Goal: Task Accomplishment & Management: Manage account settings

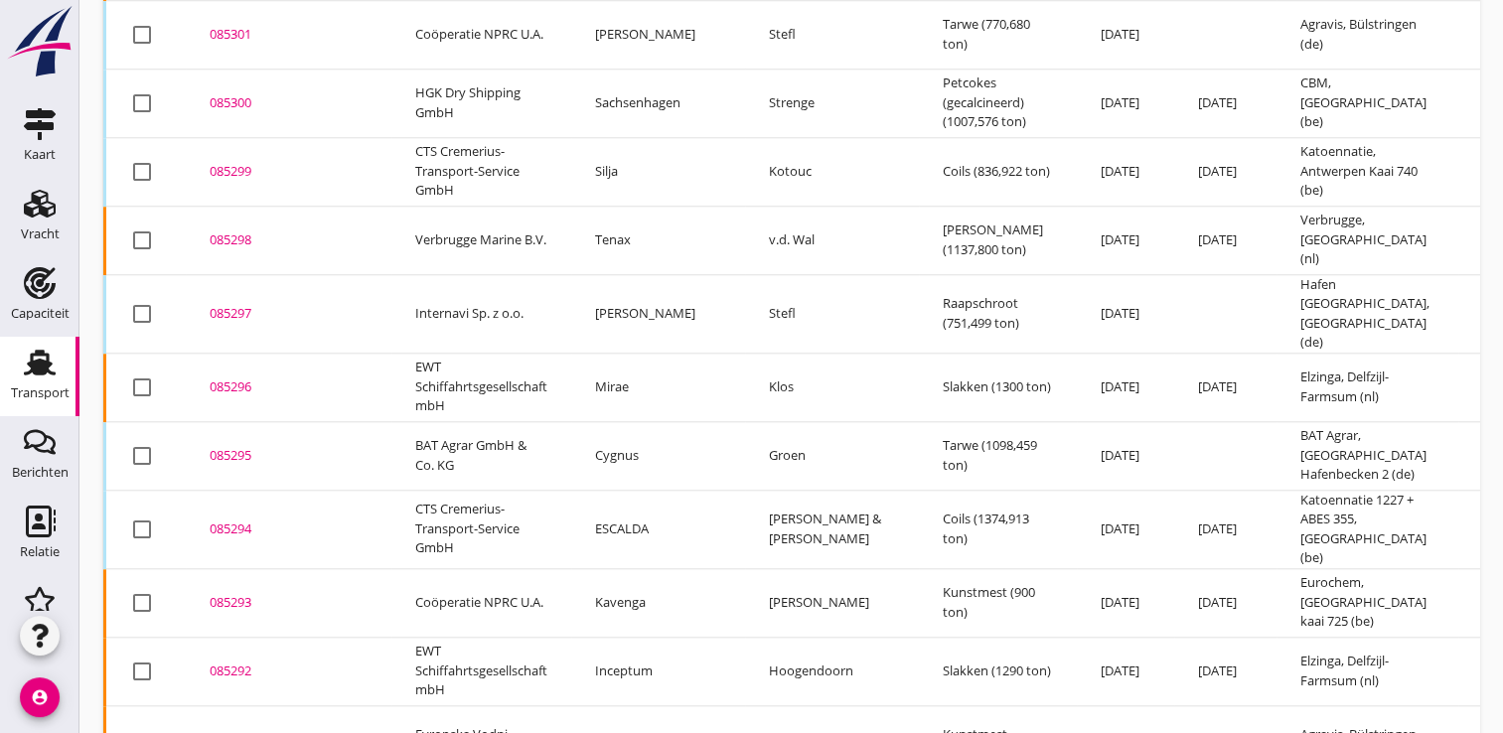
scroll to position [2018, 0]
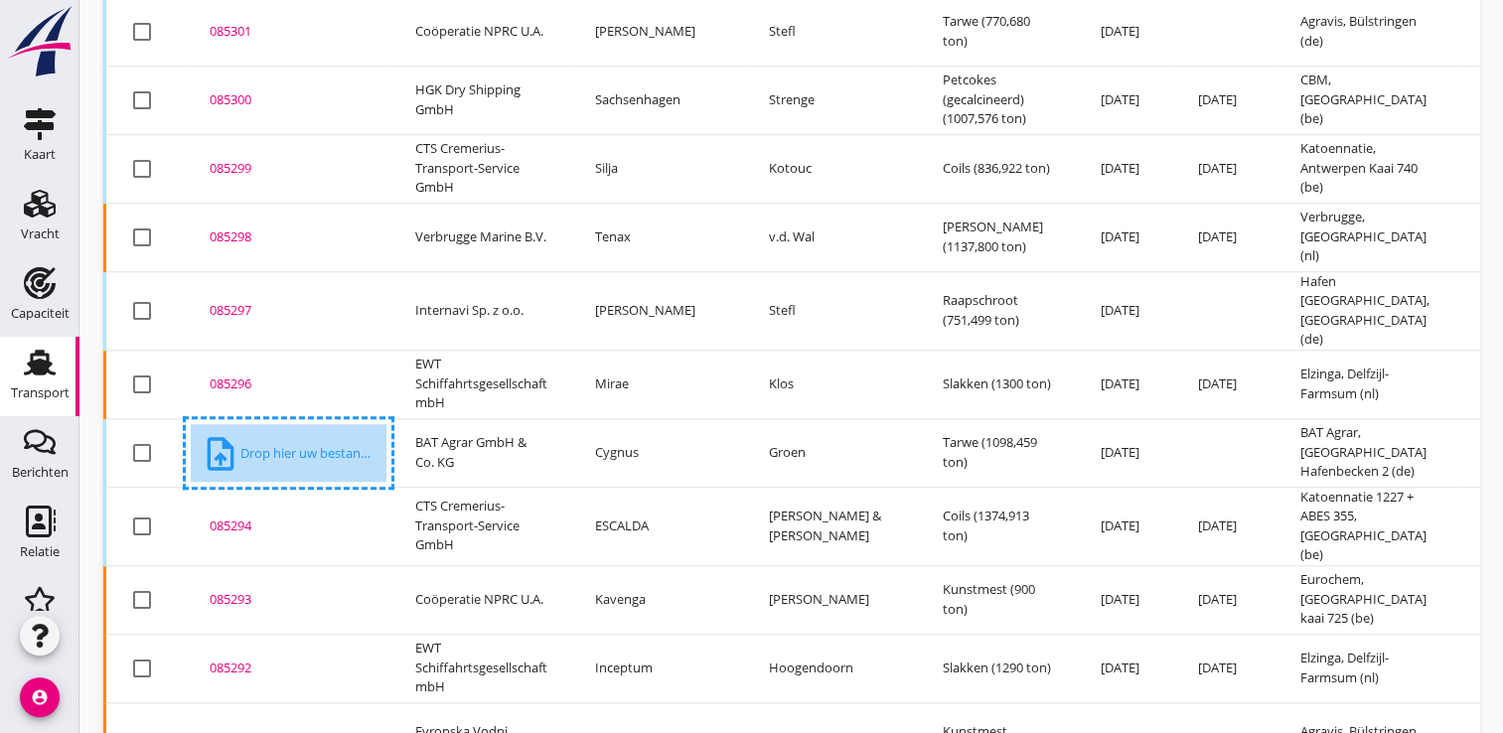
click at [302, 434] on div "upload_file Drop hier uw bestand om het aan het dossier toe te voegen" at bounding box center [289, 454] width 176 height 40
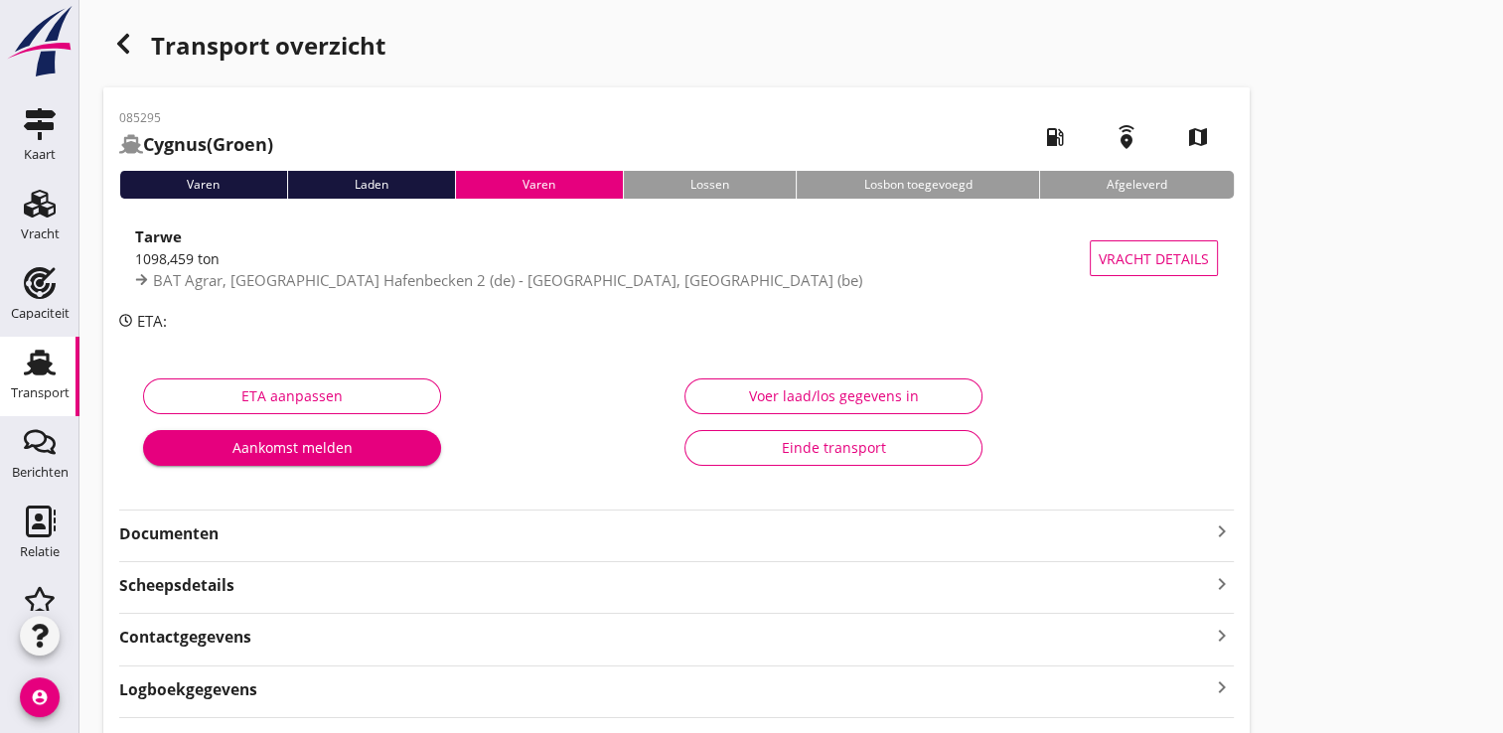
click at [174, 542] on strong "Documenten" at bounding box center [664, 534] width 1091 height 23
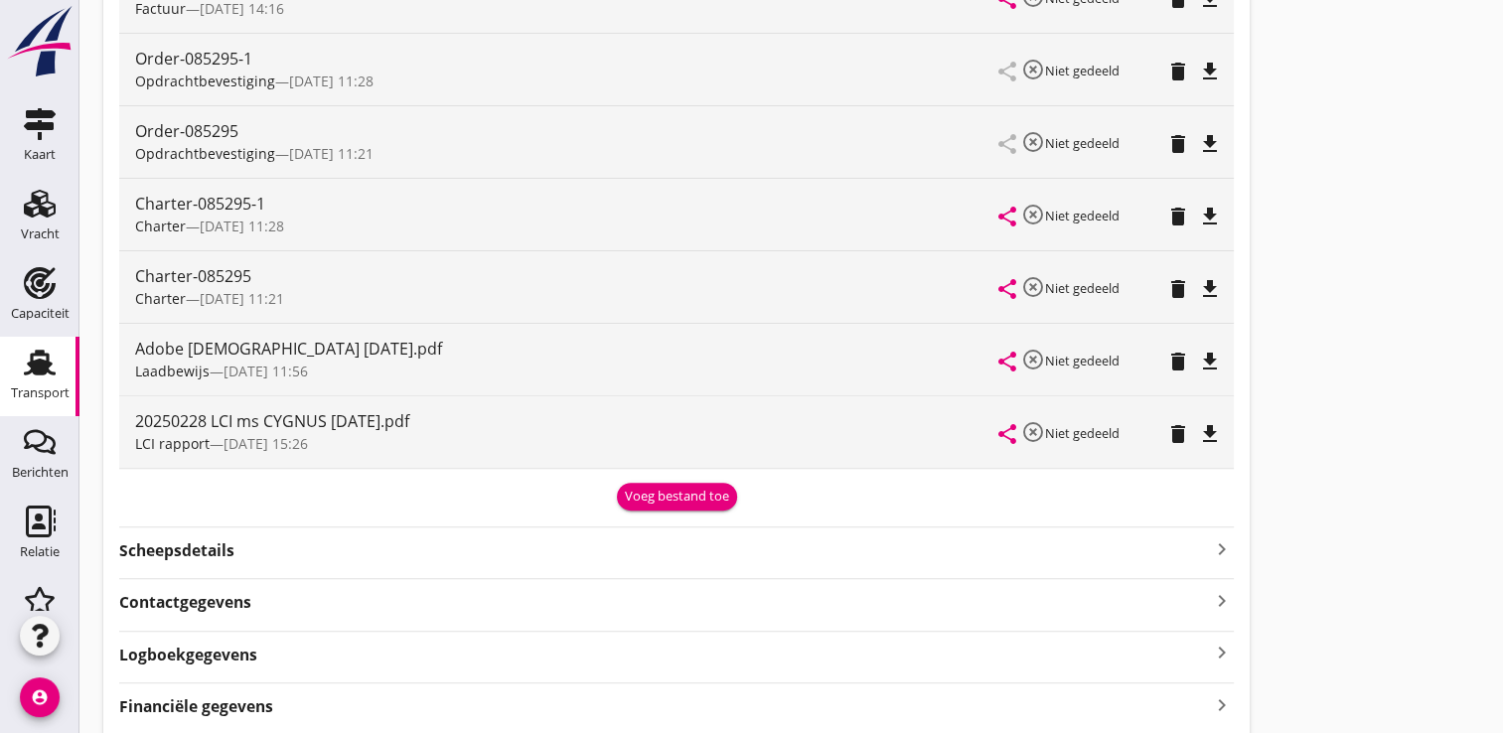
scroll to position [674, 0]
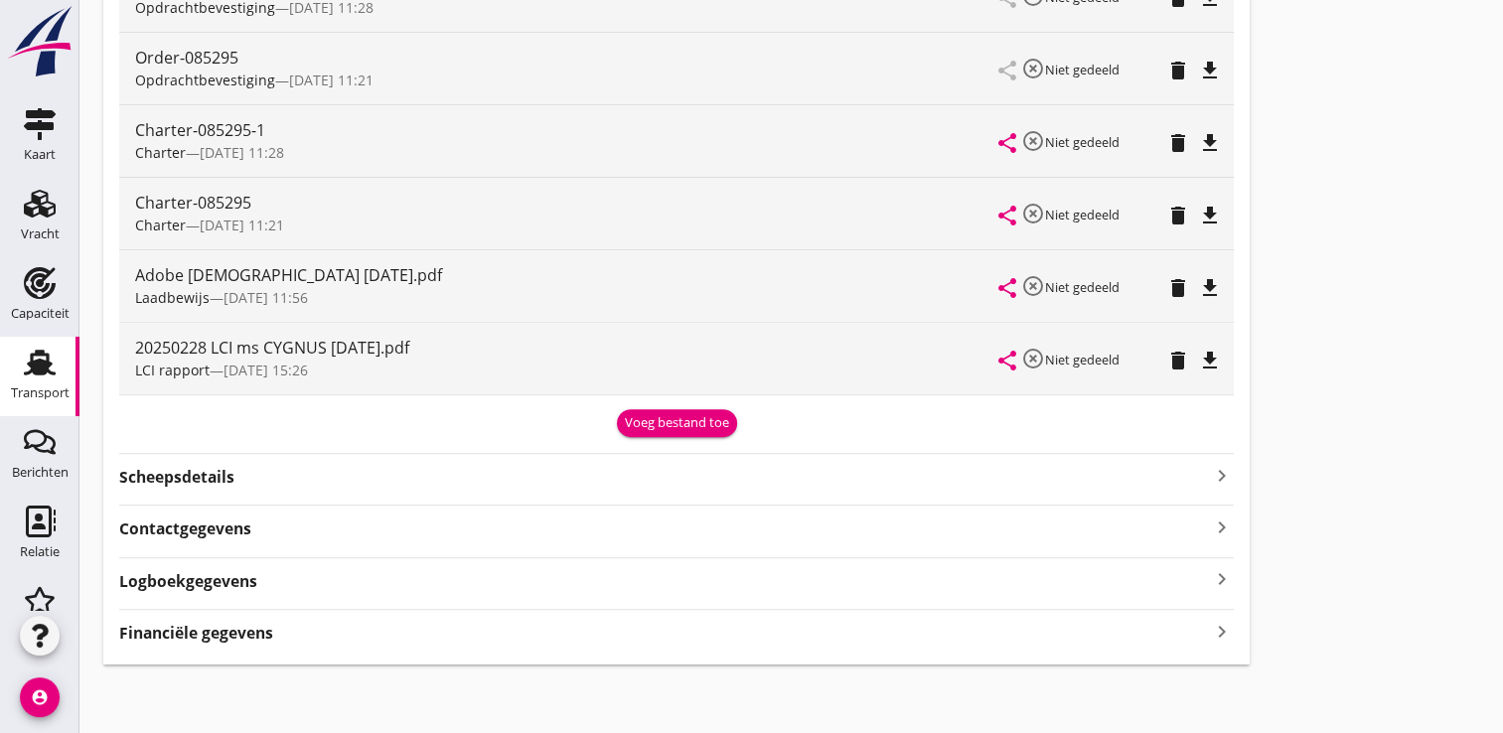
click at [706, 416] on div "Voeg bestand toe" at bounding box center [677, 423] width 104 height 20
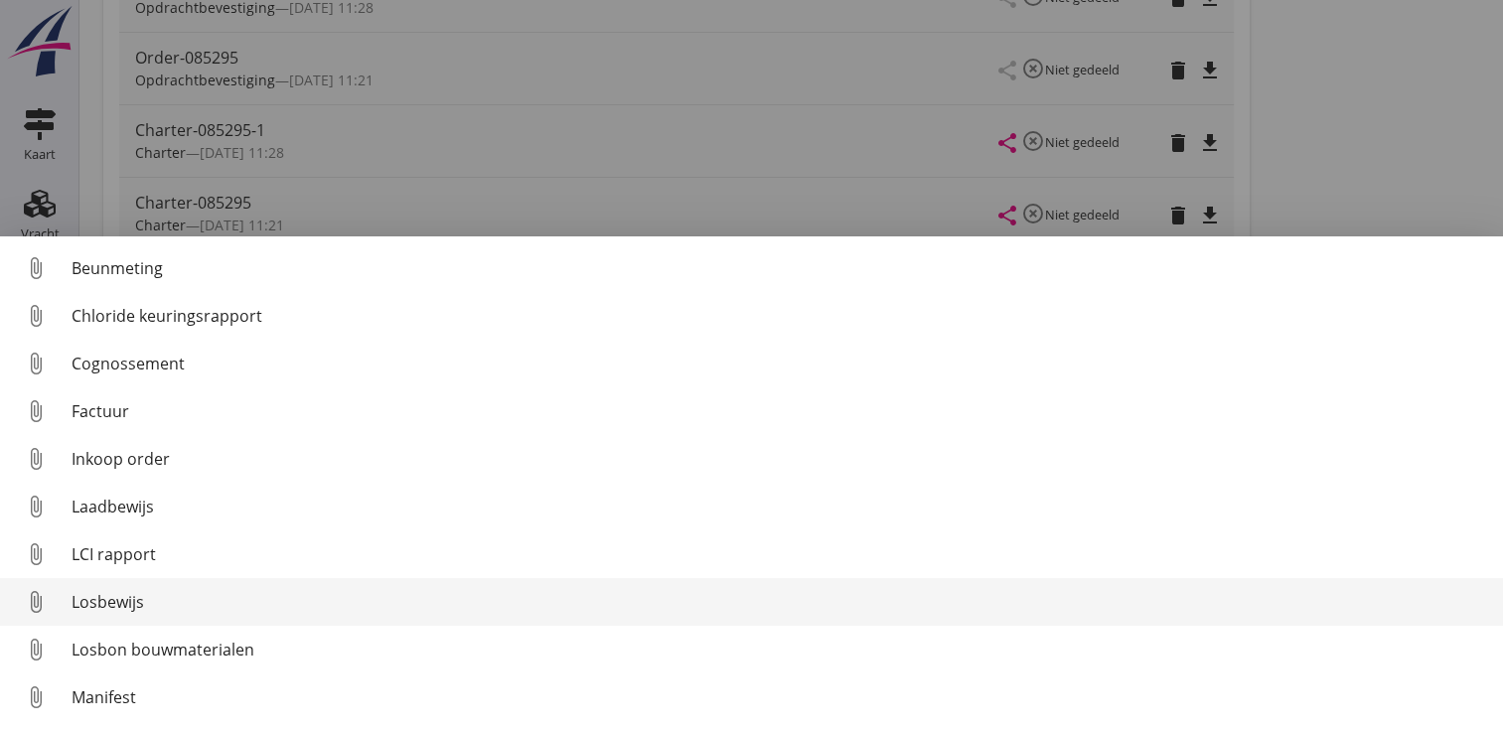
click at [123, 604] on div "Losbewijs" at bounding box center [780, 602] width 1416 height 24
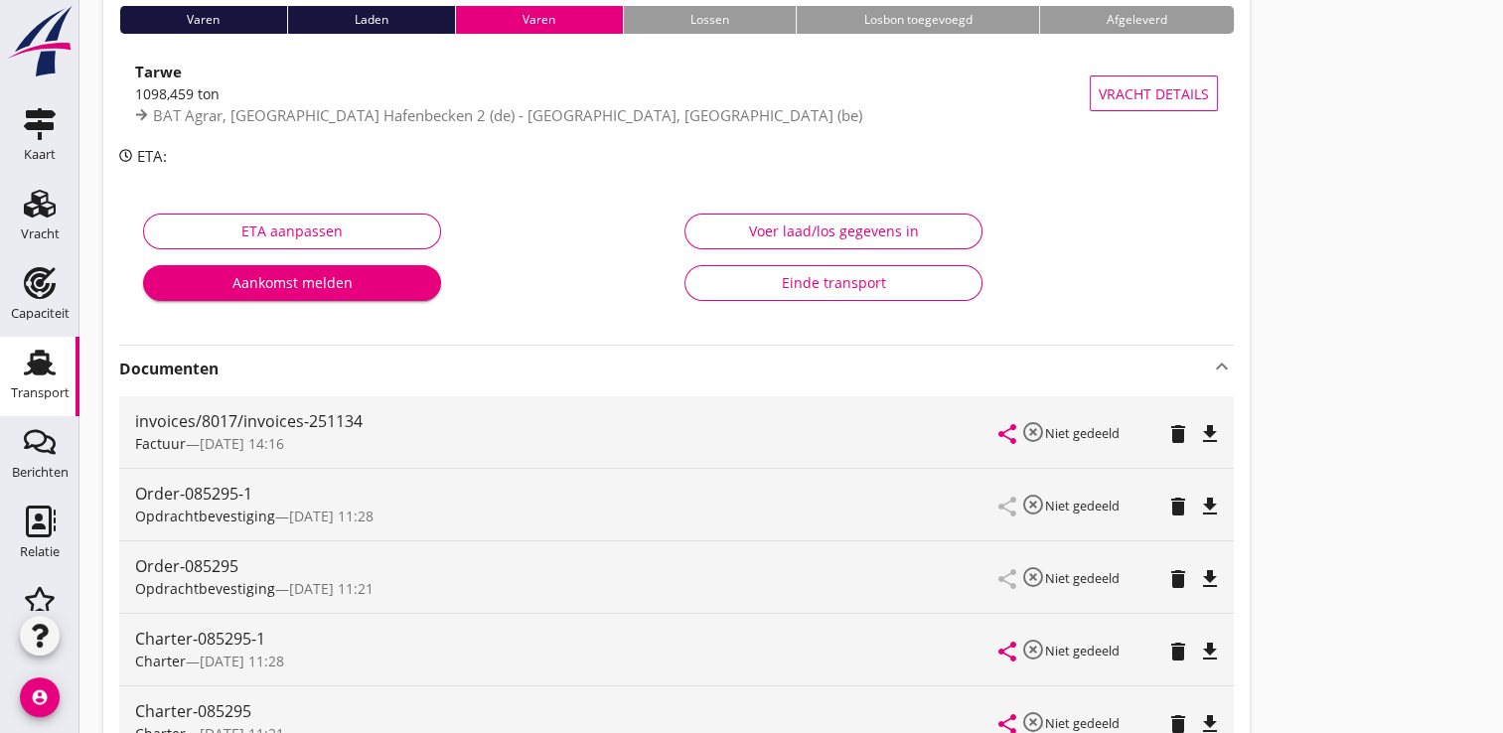
scroll to position [0, 0]
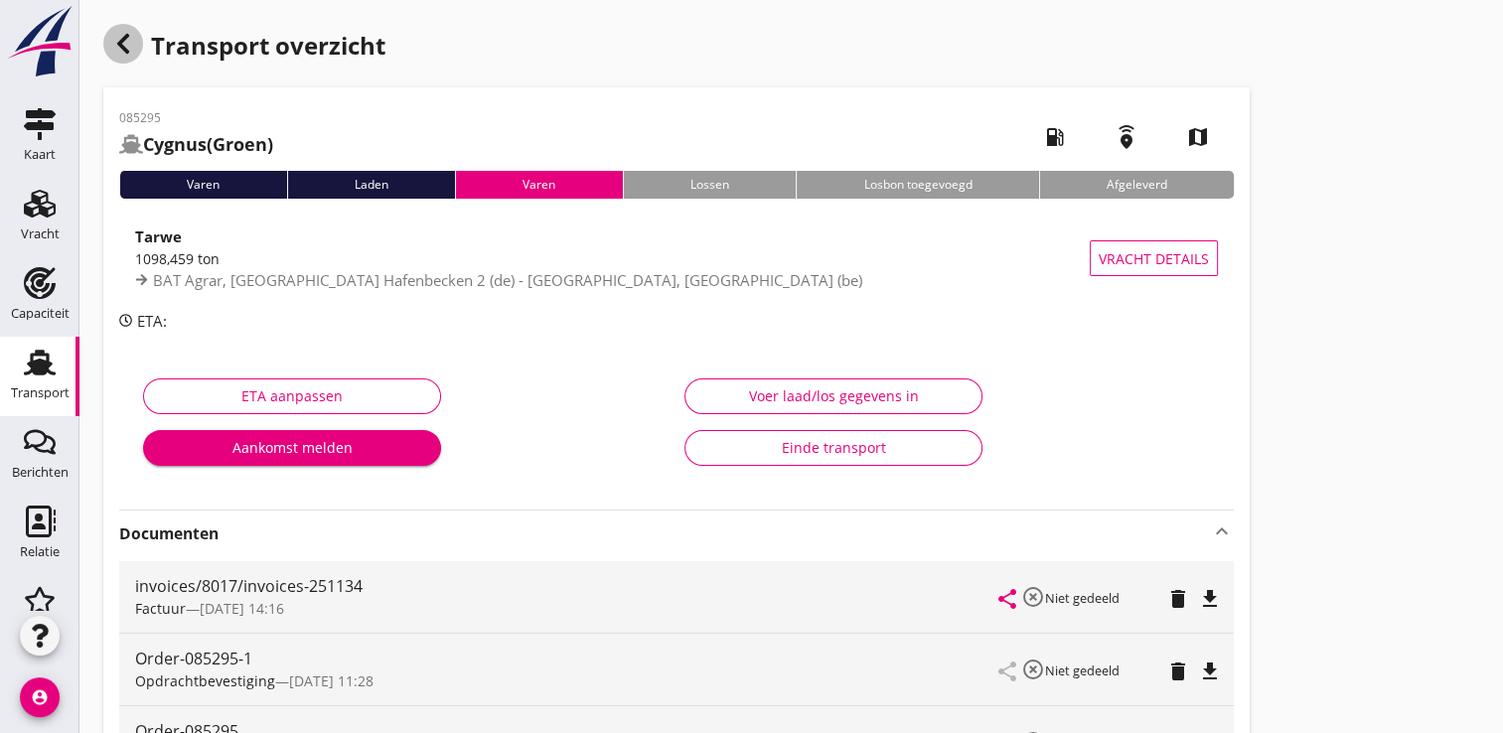
click at [138, 54] on div "button" at bounding box center [123, 44] width 40 height 40
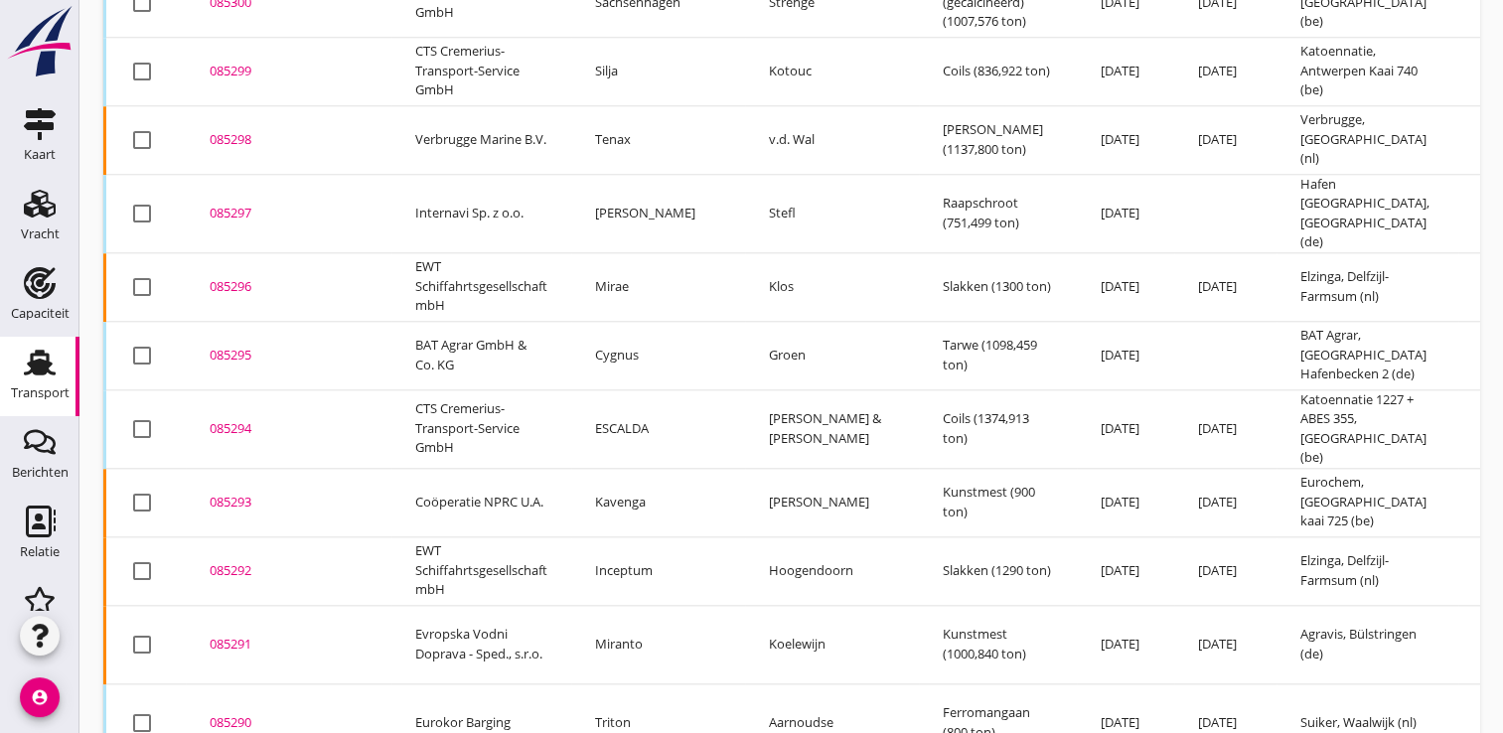
scroll to position [2117, 0]
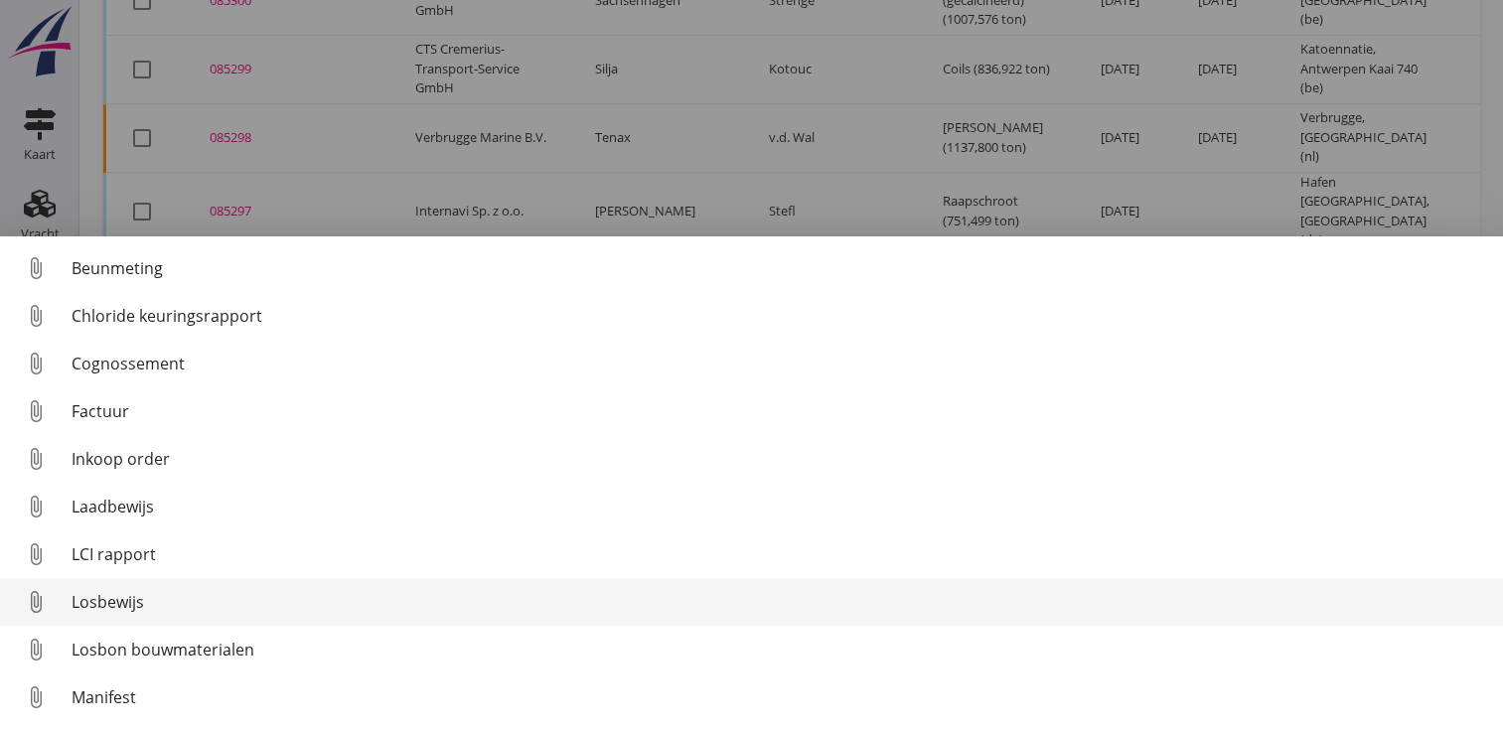
click at [125, 600] on div "Losbewijs" at bounding box center [780, 602] width 1416 height 24
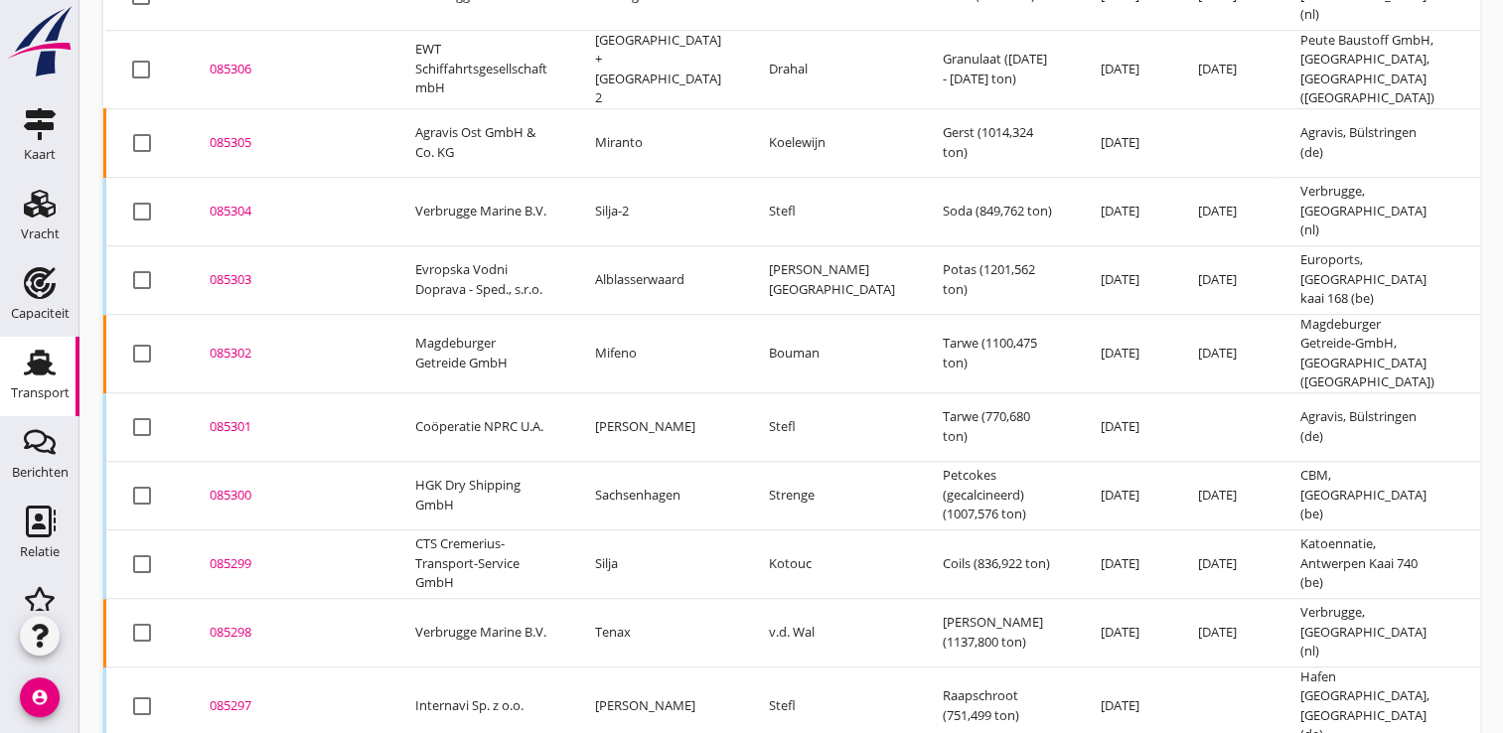
scroll to position [1620, 0]
click at [321, 346] on div "085302" at bounding box center [289, 356] width 158 height 20
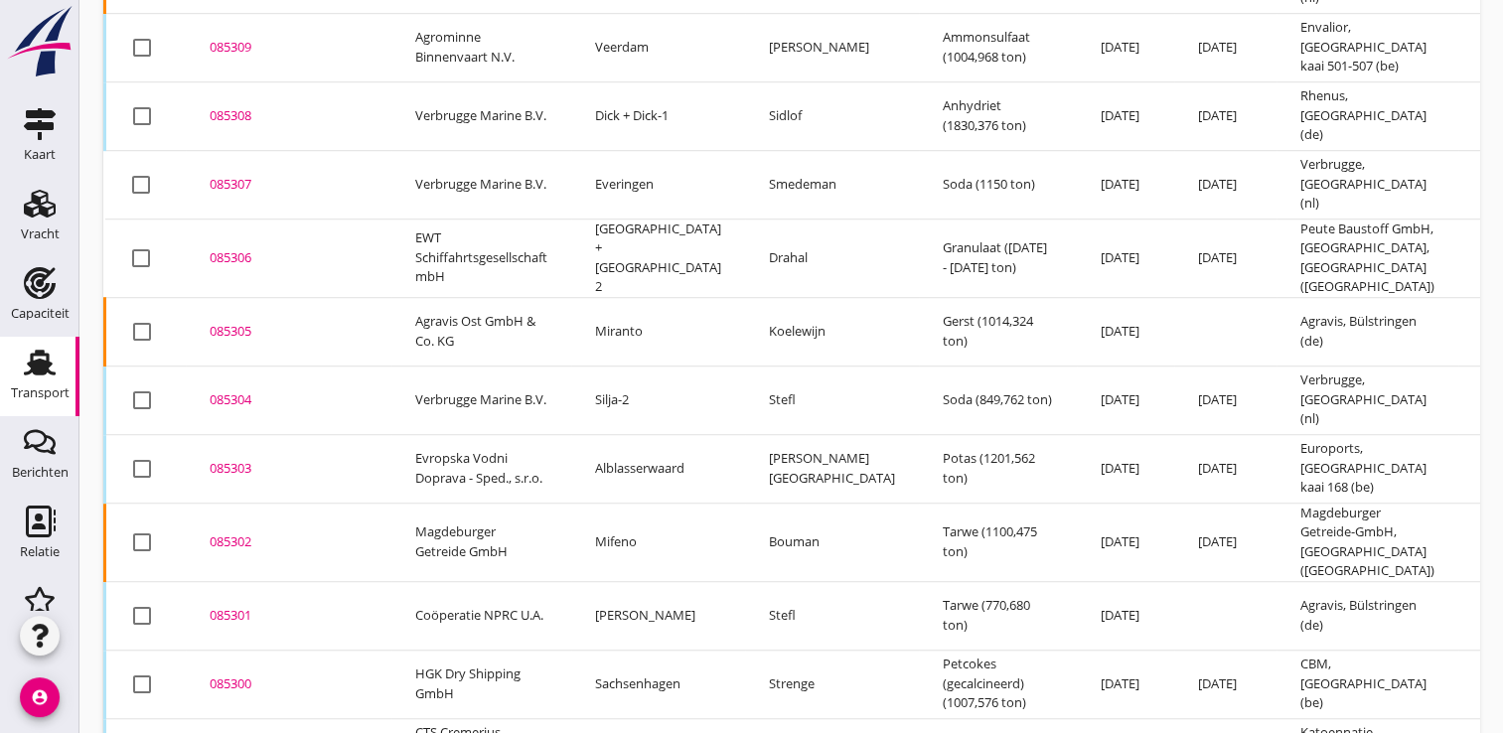
scroll to position [1533, 0]
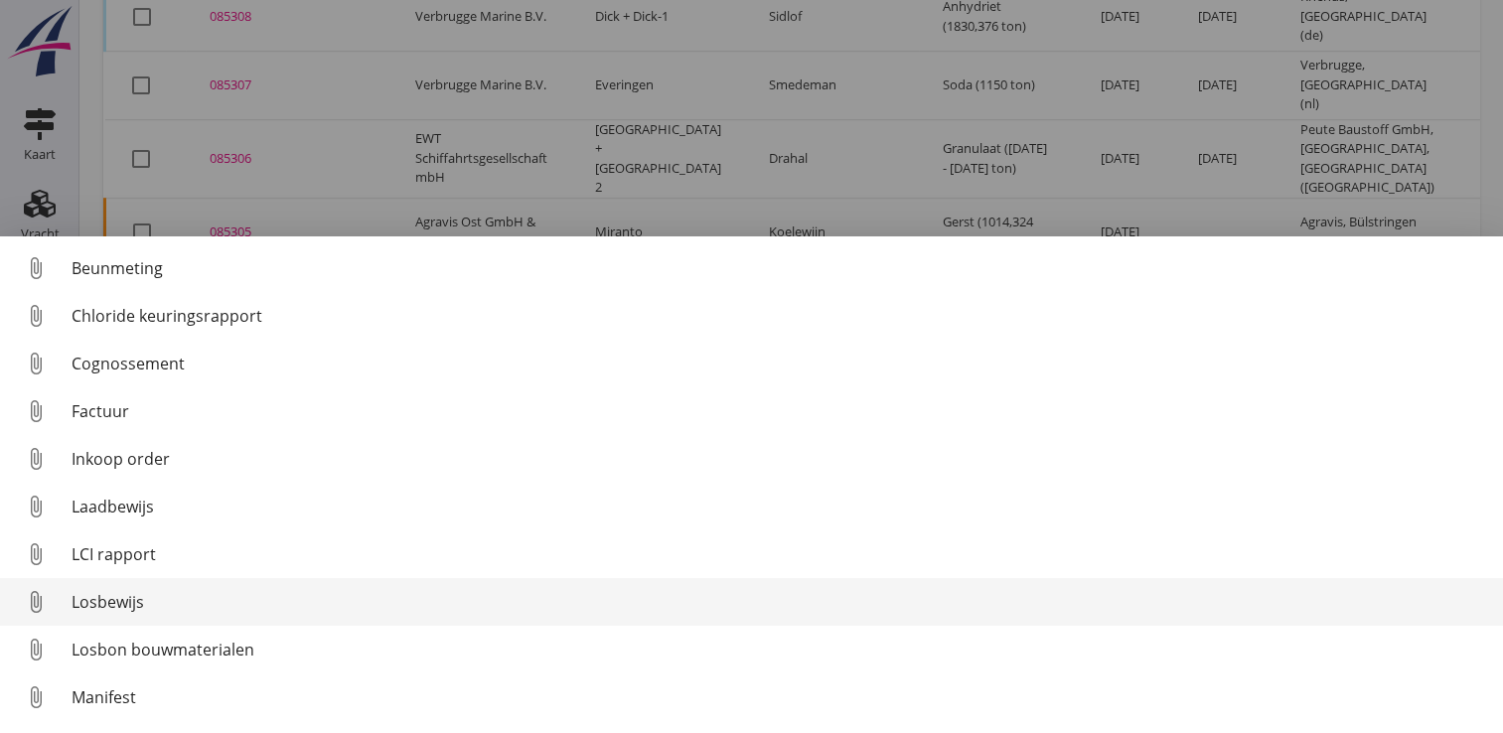
click at [124, 608] on div "Losbewijs" at bounding box center [780, 602] width 1416 height 24
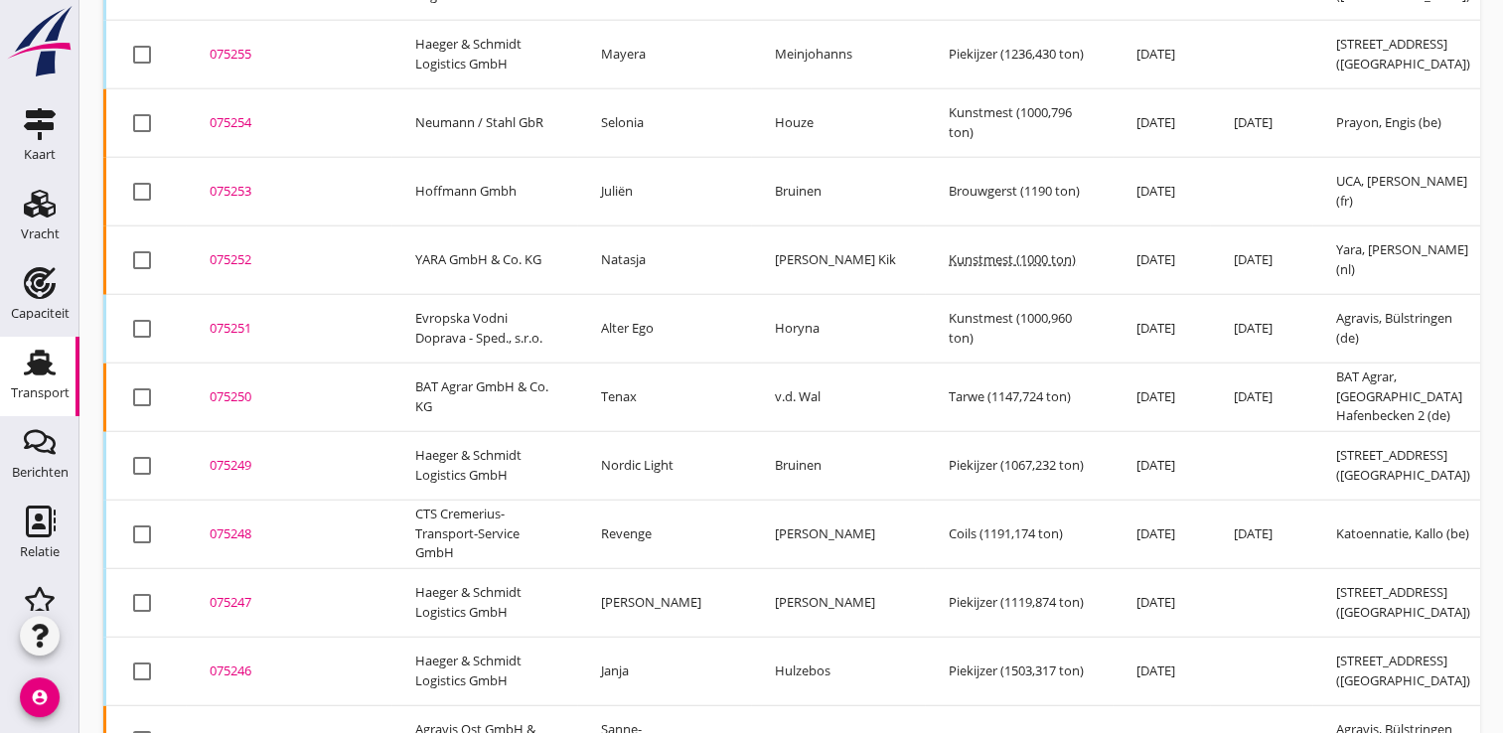
scroll to position [5247, 0]
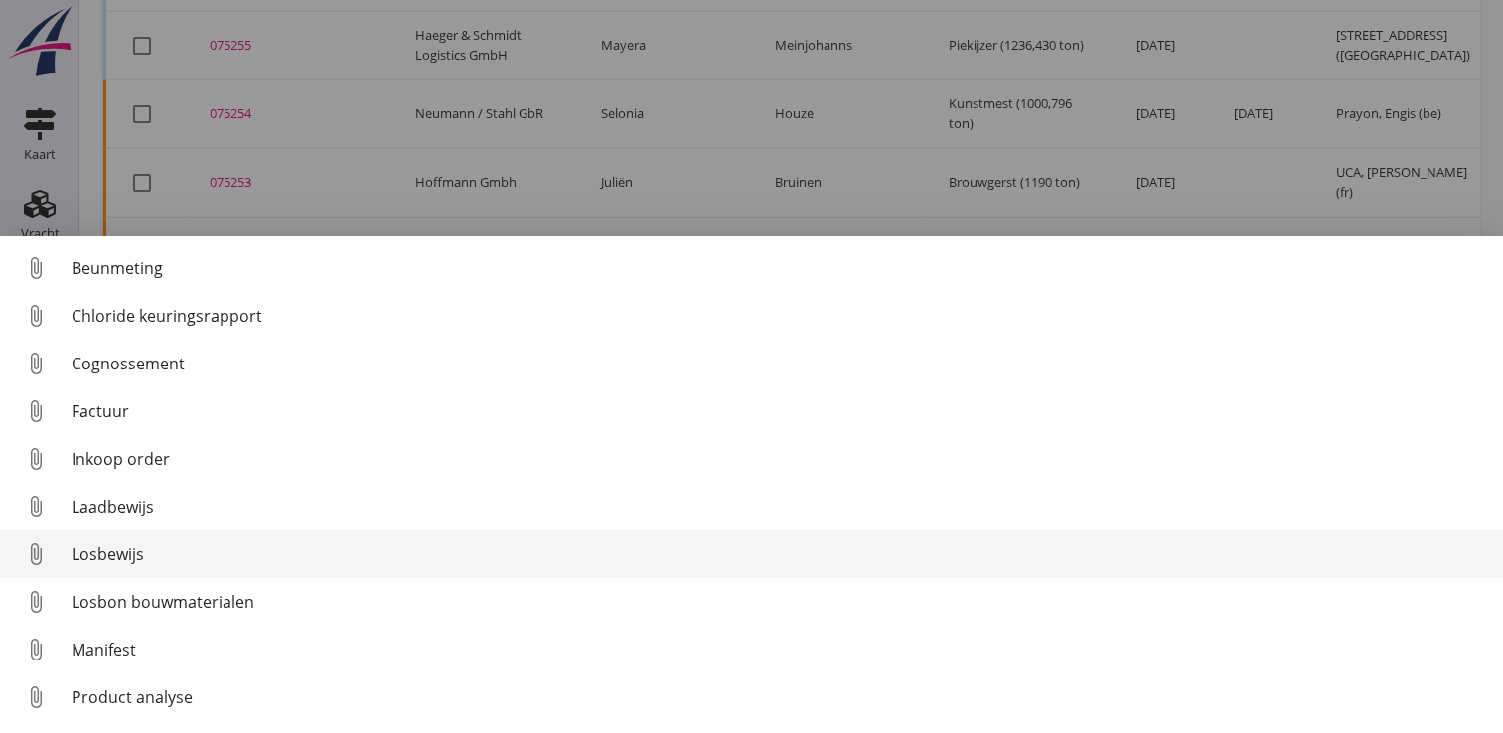
click at [112, 552] on div "Losbewijs" at bounding box center [780, 554] width 1416 height 24
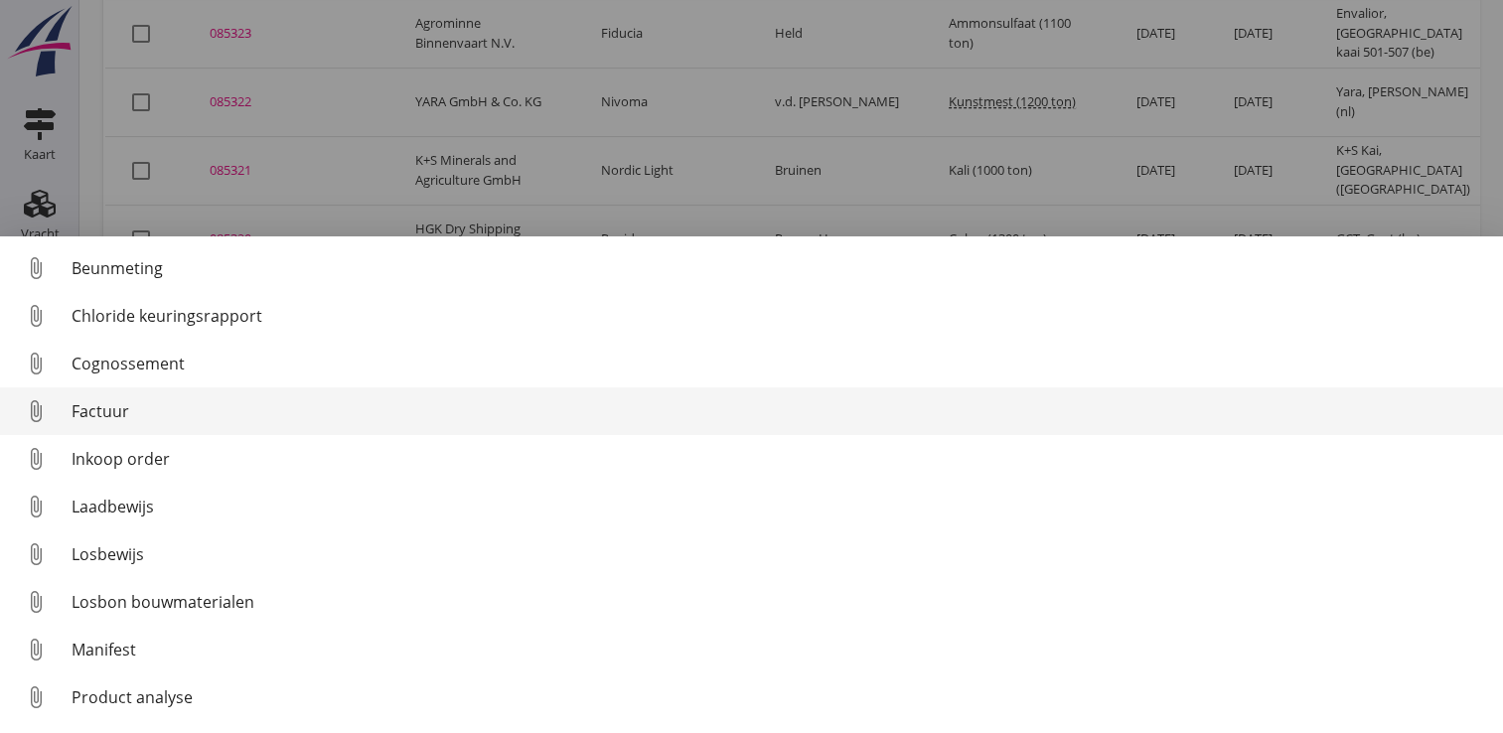
scroll to position [91, 0]
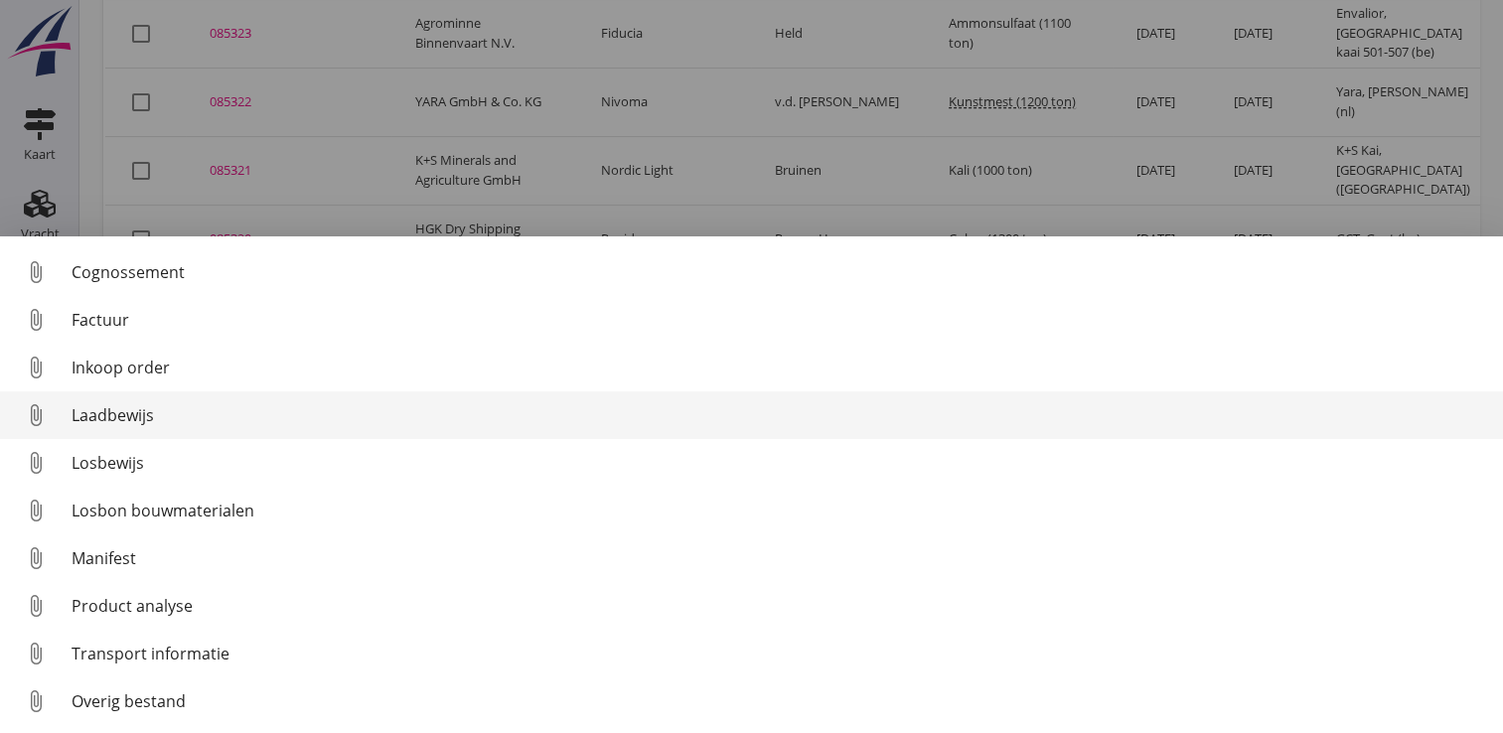
click at [121, 410] on div "Laadbewijs" at bounding box center [780, 415] width 1416 height 24
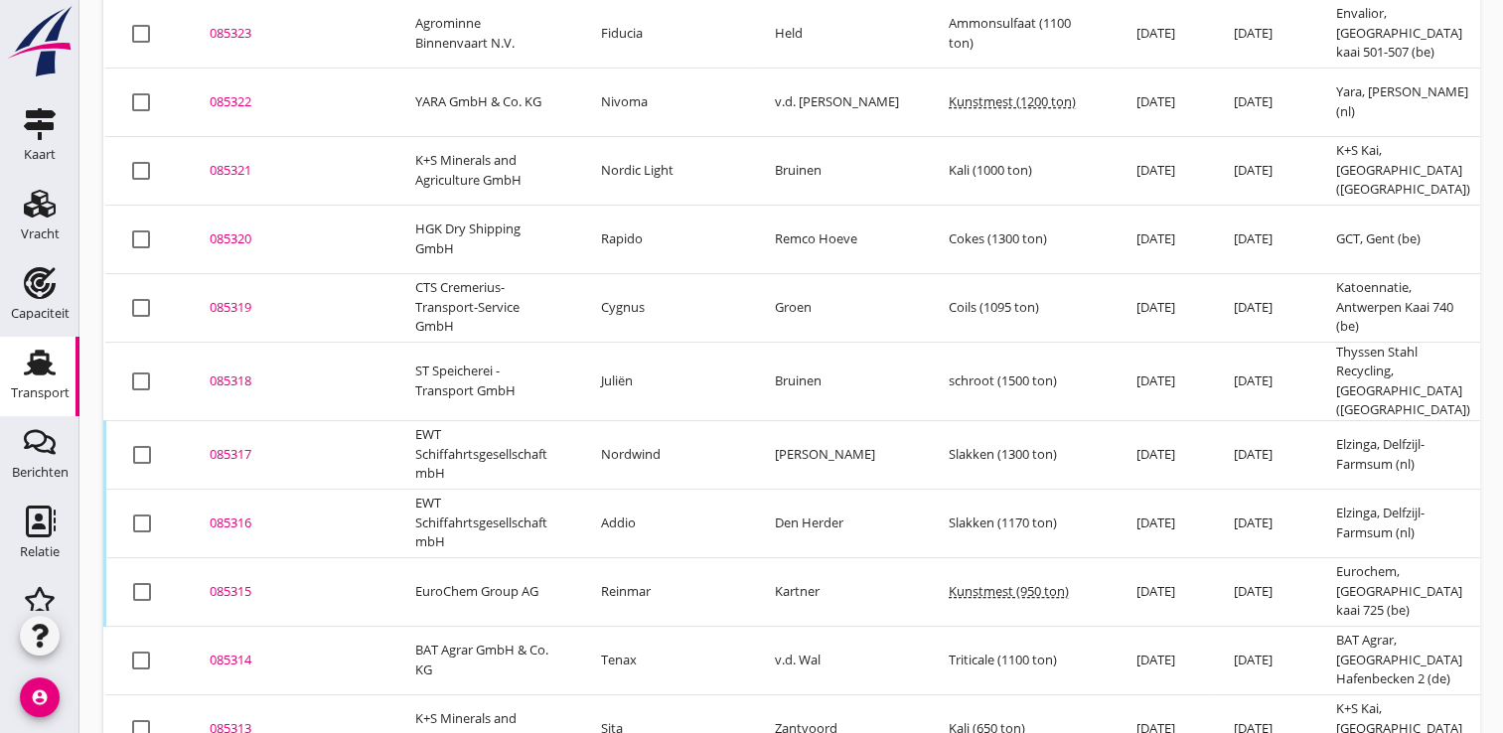
click at [238, 244] on div "085320" at bounding box center [289, 240] width 158 height 20
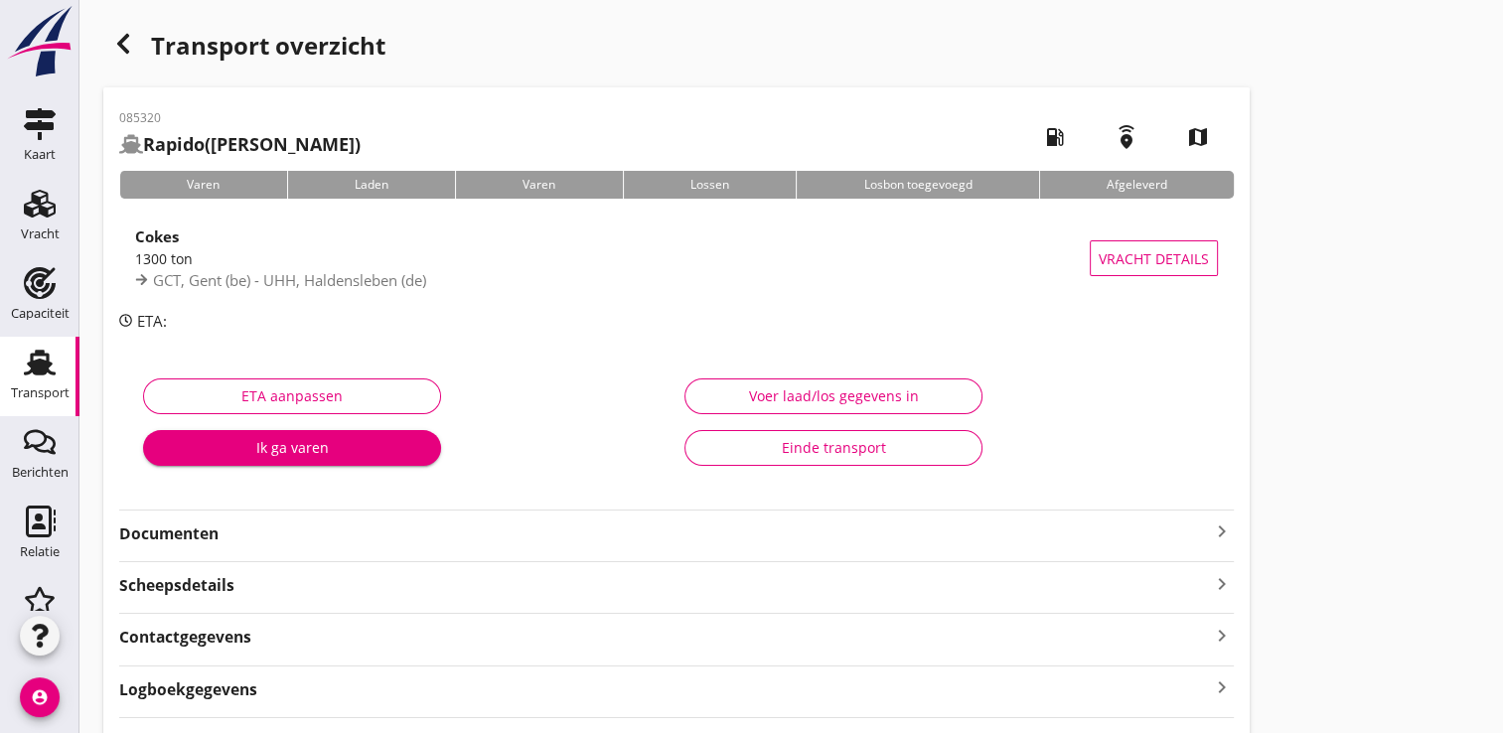
click at [186, 541] on strong "Documenten" at bounding box center [664, 534] width 1091 height 23
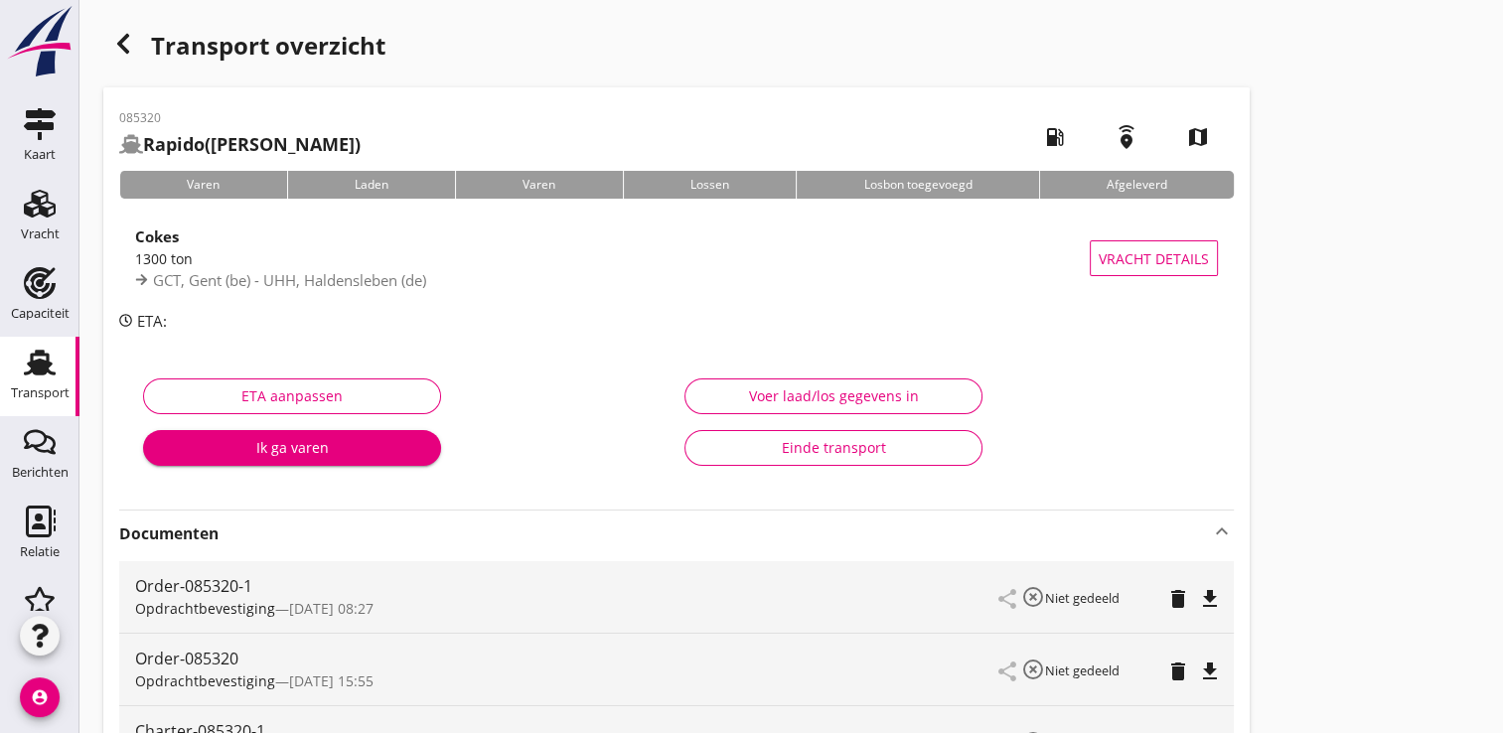
click at [304, 449] on div "Ik ga varen" at bounding box center [292, 447] width 266 height 21
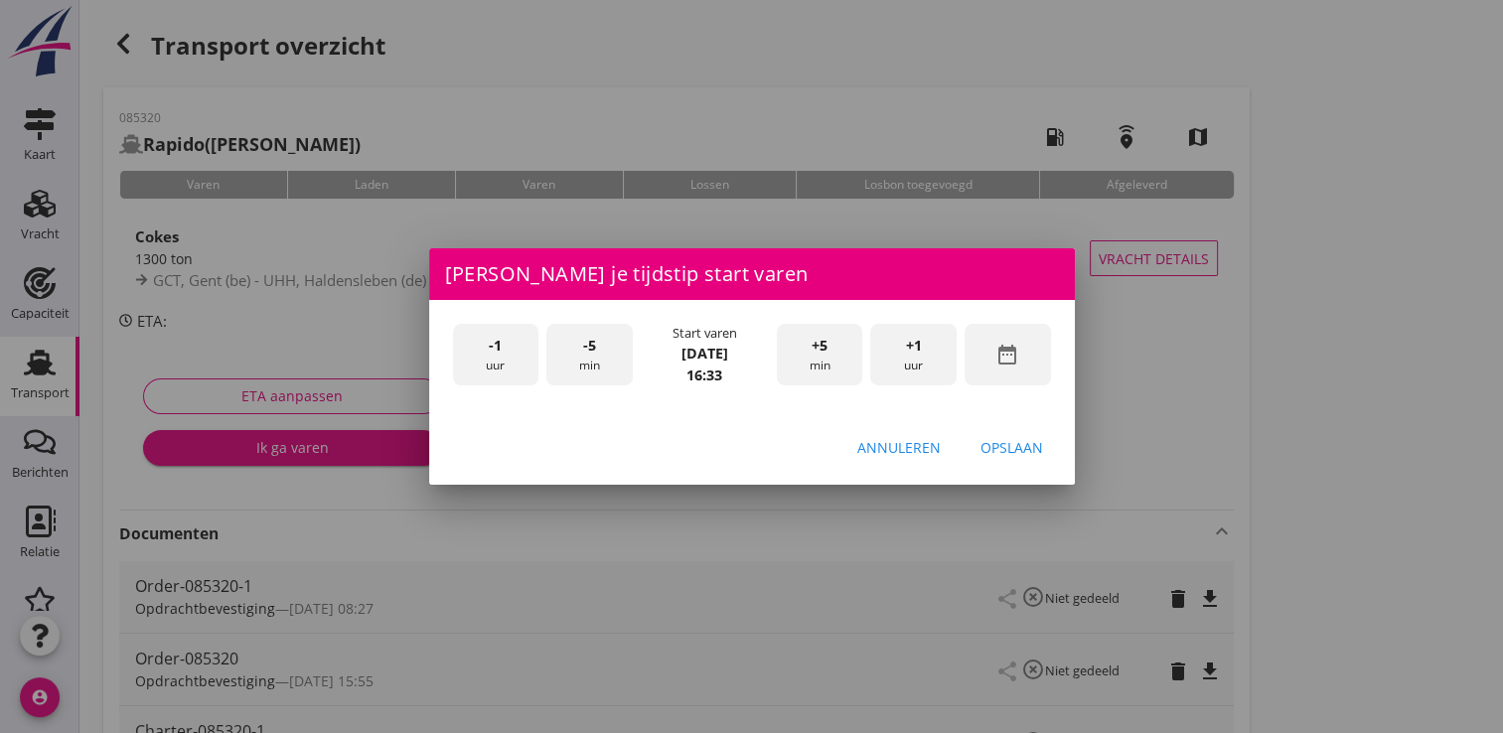
click at [998, 352] on icon "date_range" at bounding box center [1008, 355] width 24 height 24
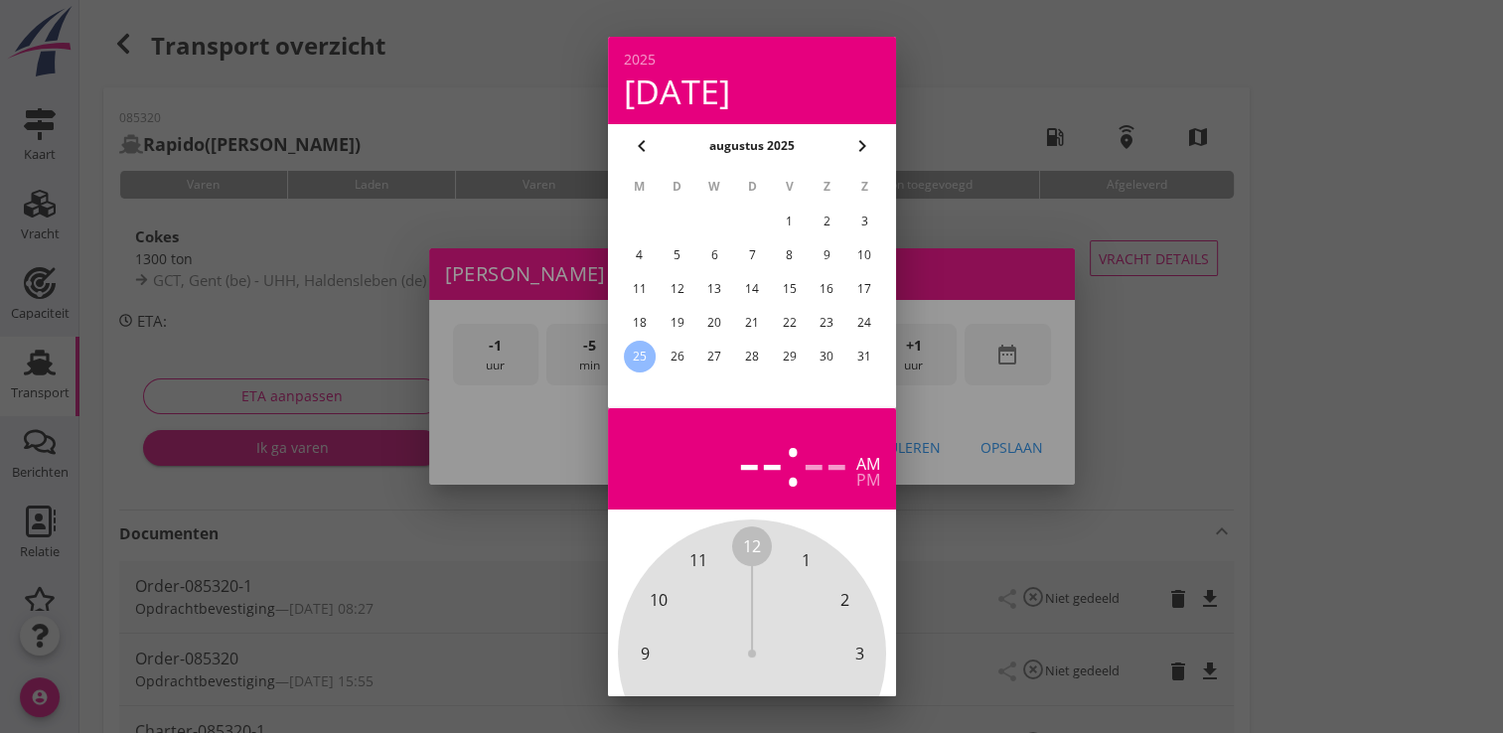
click at [828, 325] on div "23" at bounding box center [827, 323] width 32 height 32
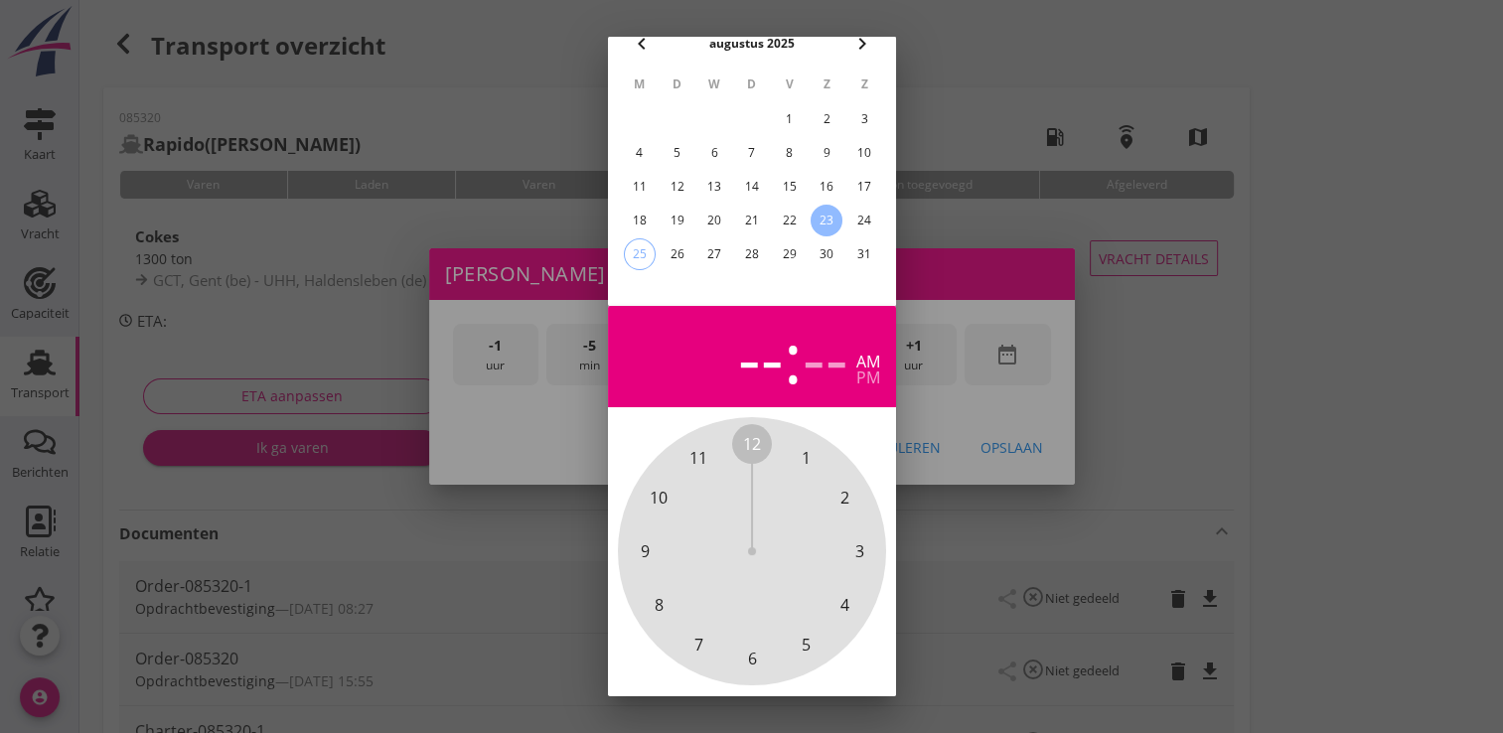
scroll to position [183, 0]
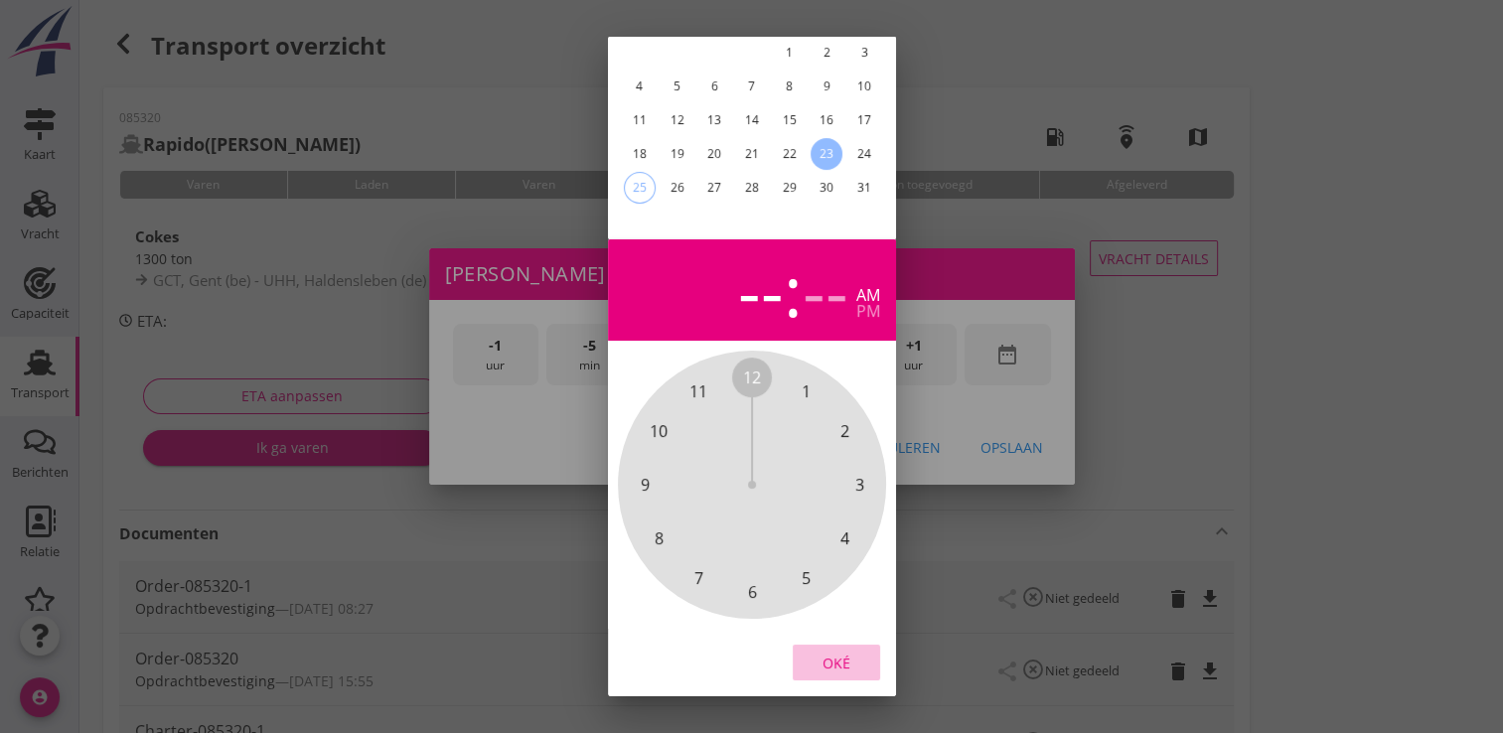
drag, startPoint x: 835, startPoint y: 643, endPoint x: 950, endPoint y: 384, distance: 283.8
click at [836, 652] on div "Oké" at bounding box center [837, 662] width 56 height 21
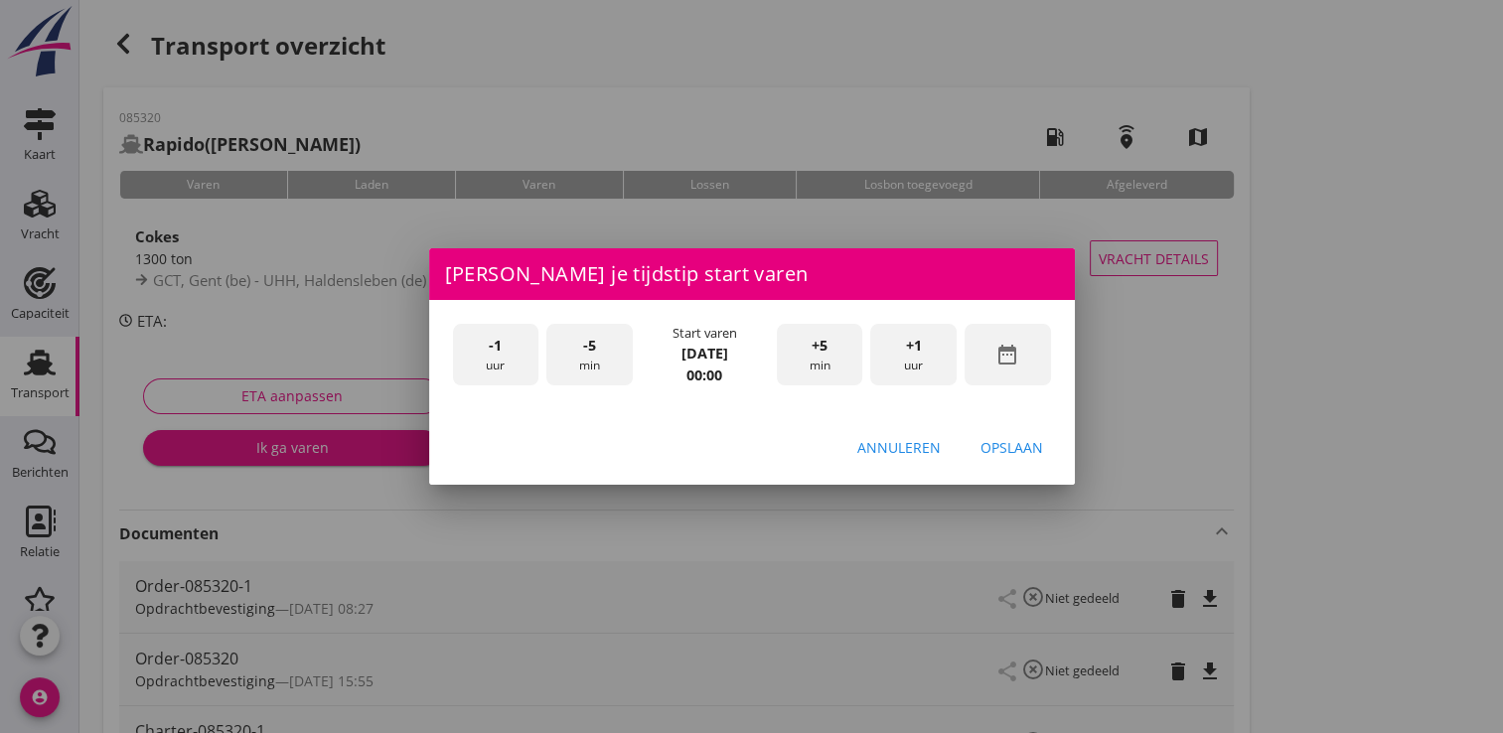
click at [938, 348] on div "+1 uur" at bounding box center [913, 355] width 86 height 63
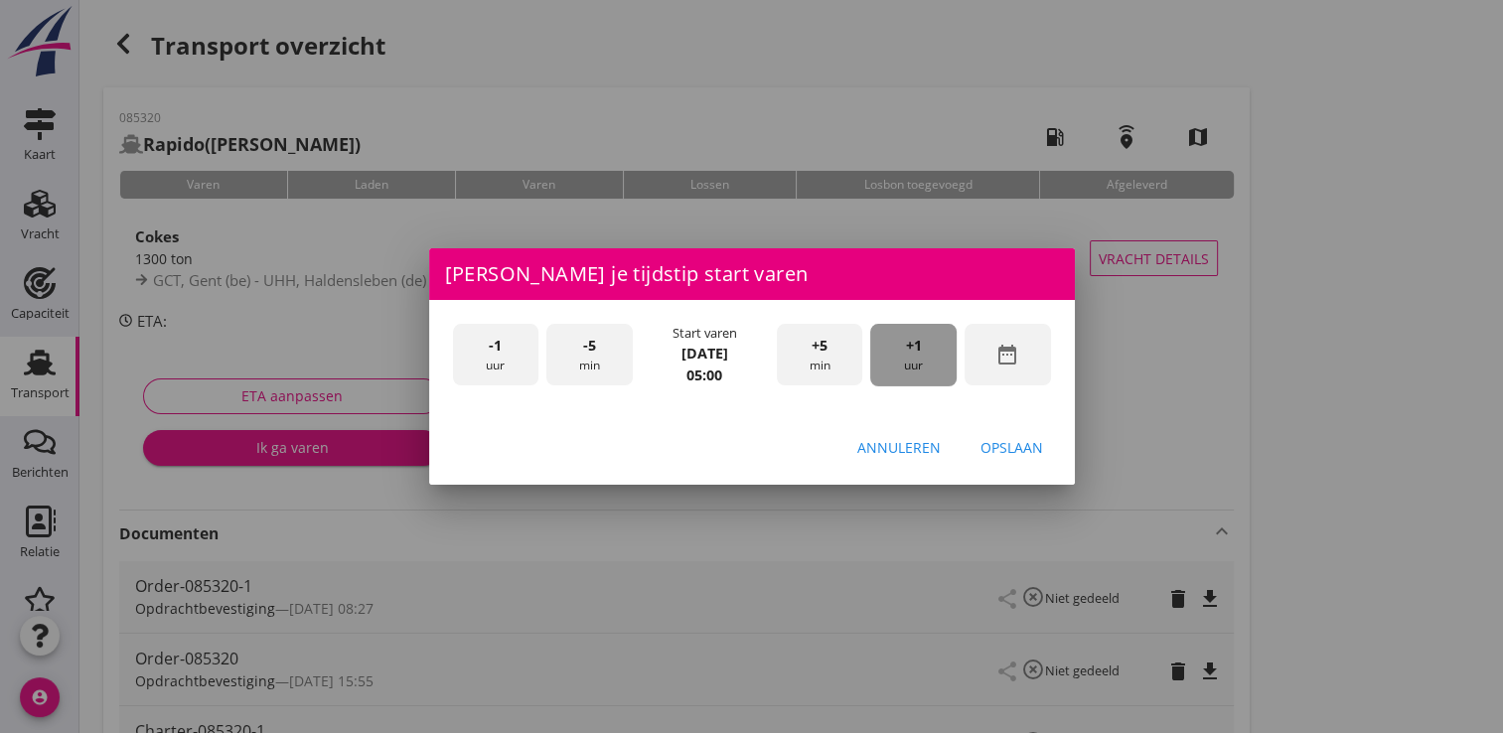
click at [938, 348] on div "+1 uur" at bounding box center [913, 355] width 86 height 63
click at [926, 344] on div "+1 uur" at bounding box center [913, 355] width 86 height 63
click at [927, 344] on div "+1 uur" at bounding box center [913, 355] width 86 height 63
click at [1016, 442] on div "Opslaan" at bounding box center [1012, 447] width 63 height 21
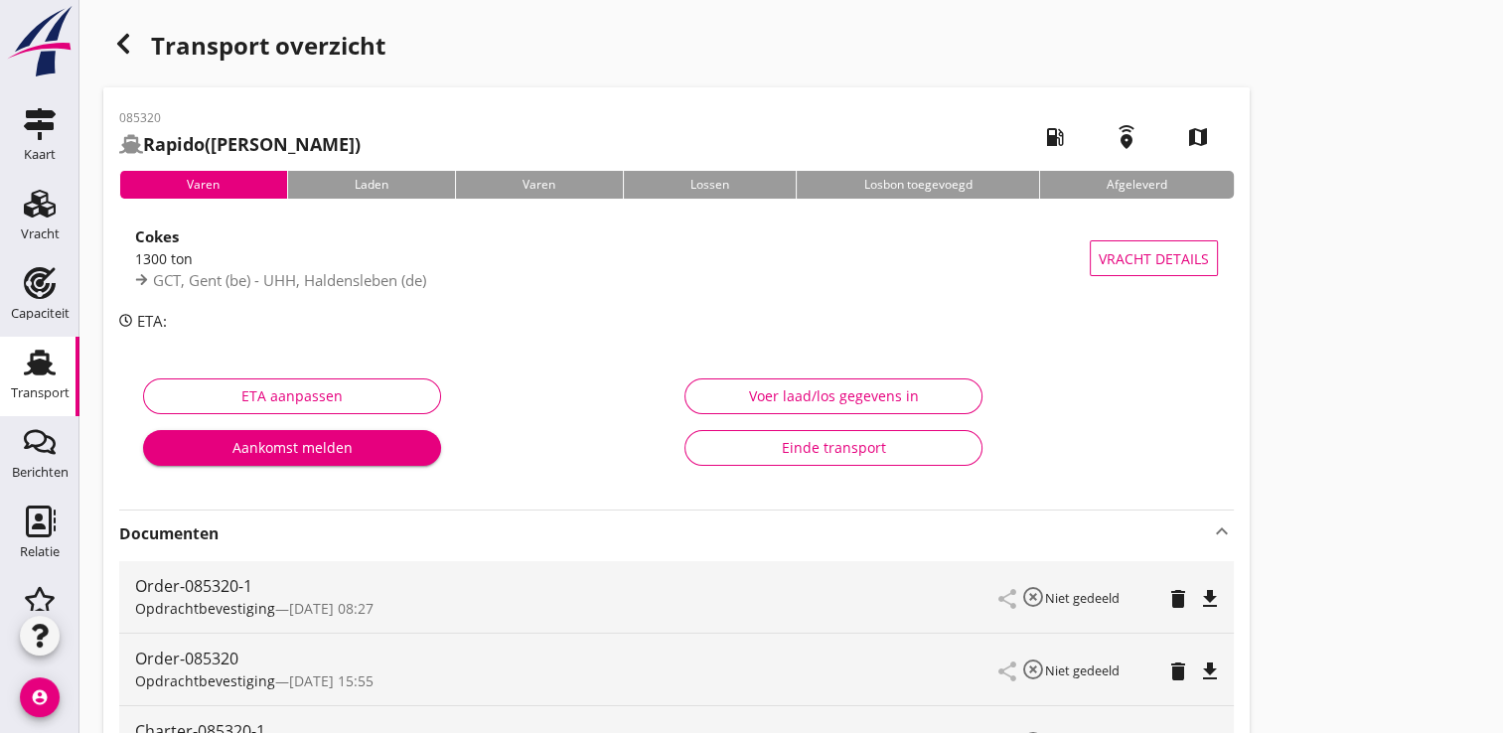
click at [270, 441] on div "Aankomst melden" at bounding box center [292, 447] width 266 height 21
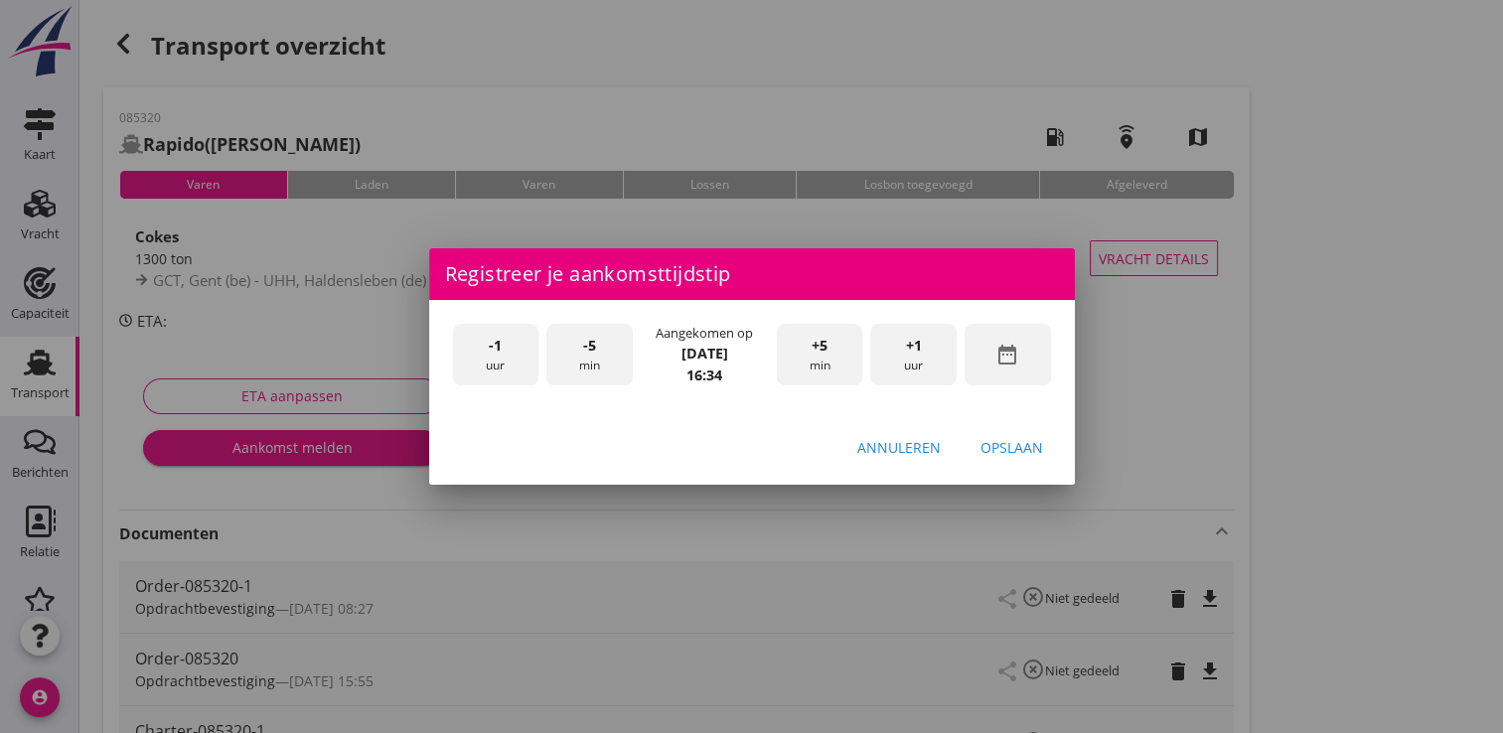
click at [1029, 359] on div "date_range" at bounding box center [1008, 355] width 86 height 63
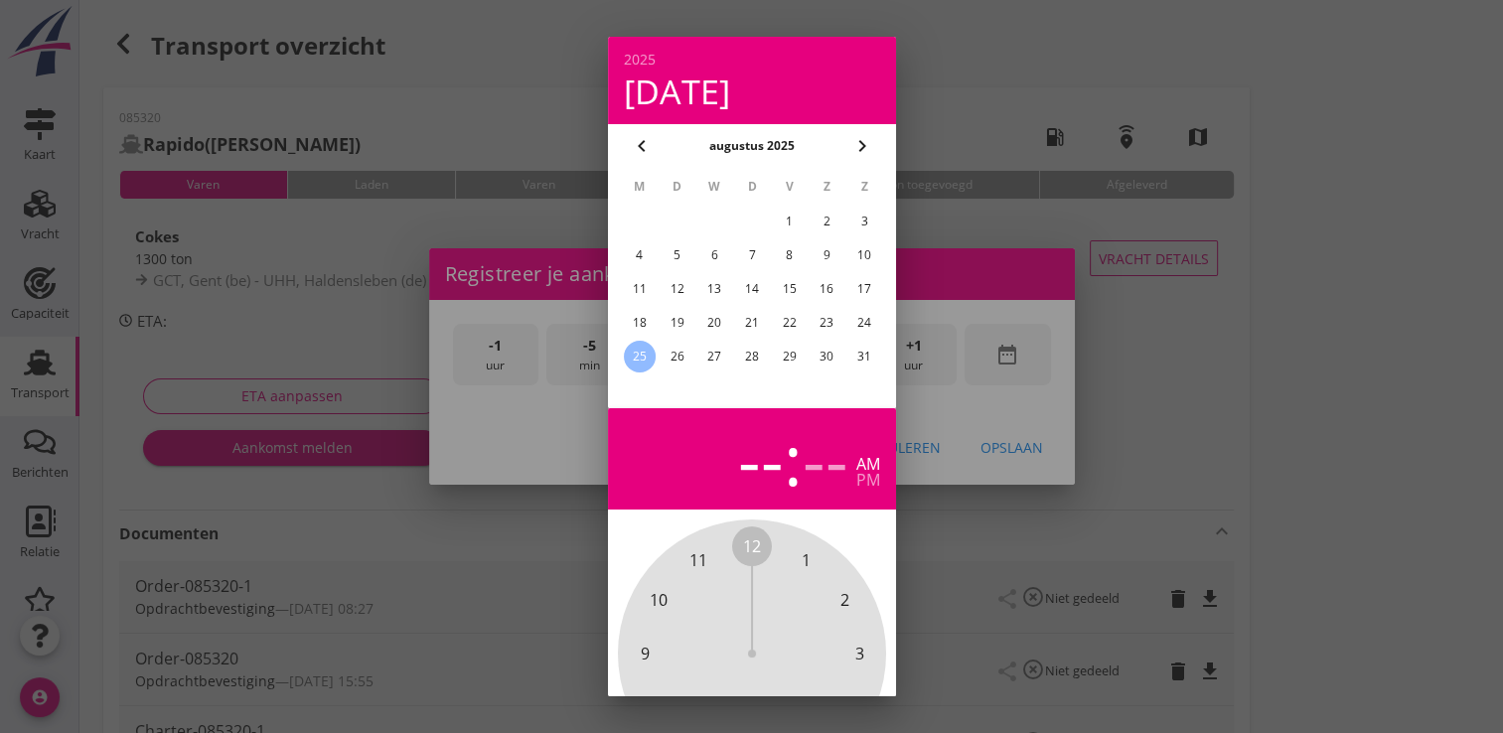
click at [825, 322] on div "23" at bounding box center [827, 323] width 32 height 32
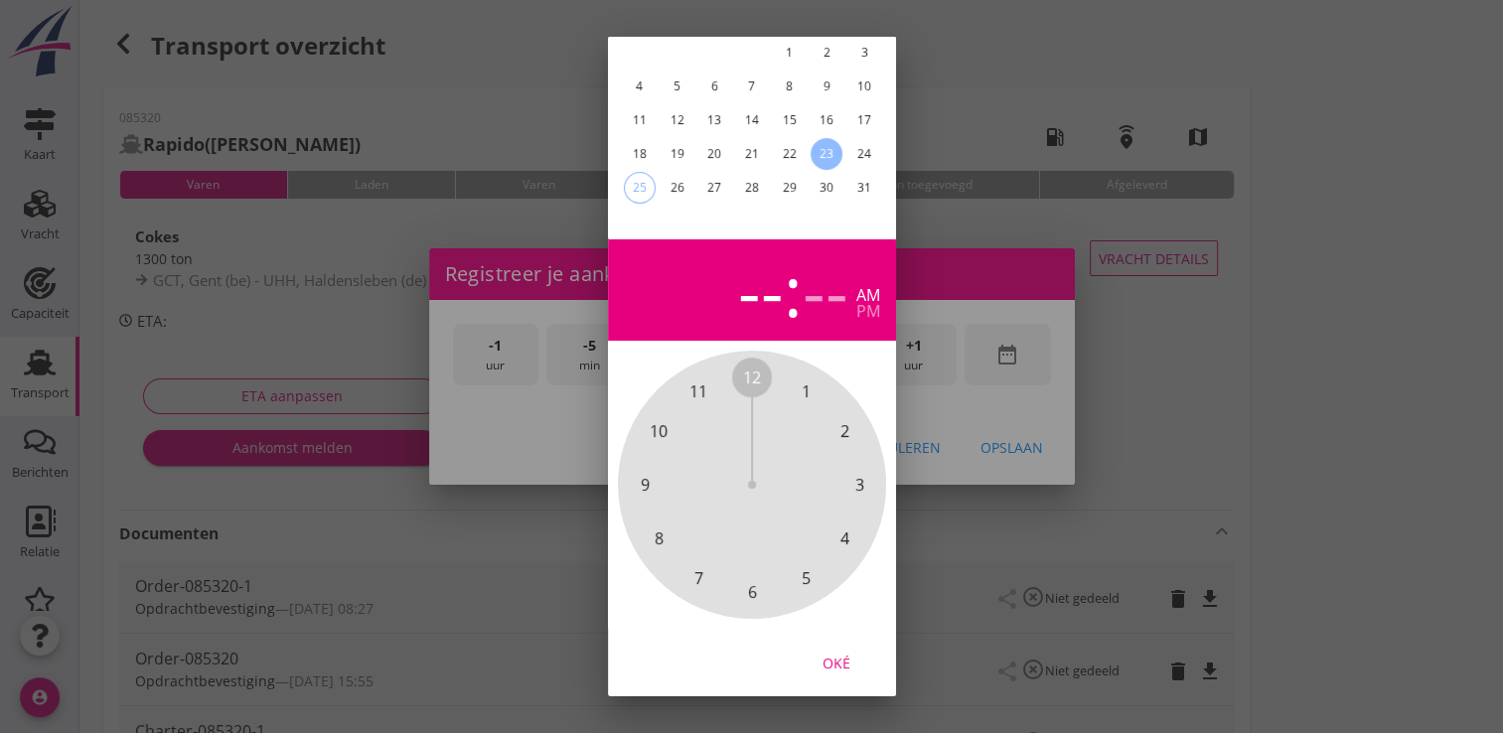
click at [836, 645] on button "Oké" at bounding box center [836, 663] width 87 height 36
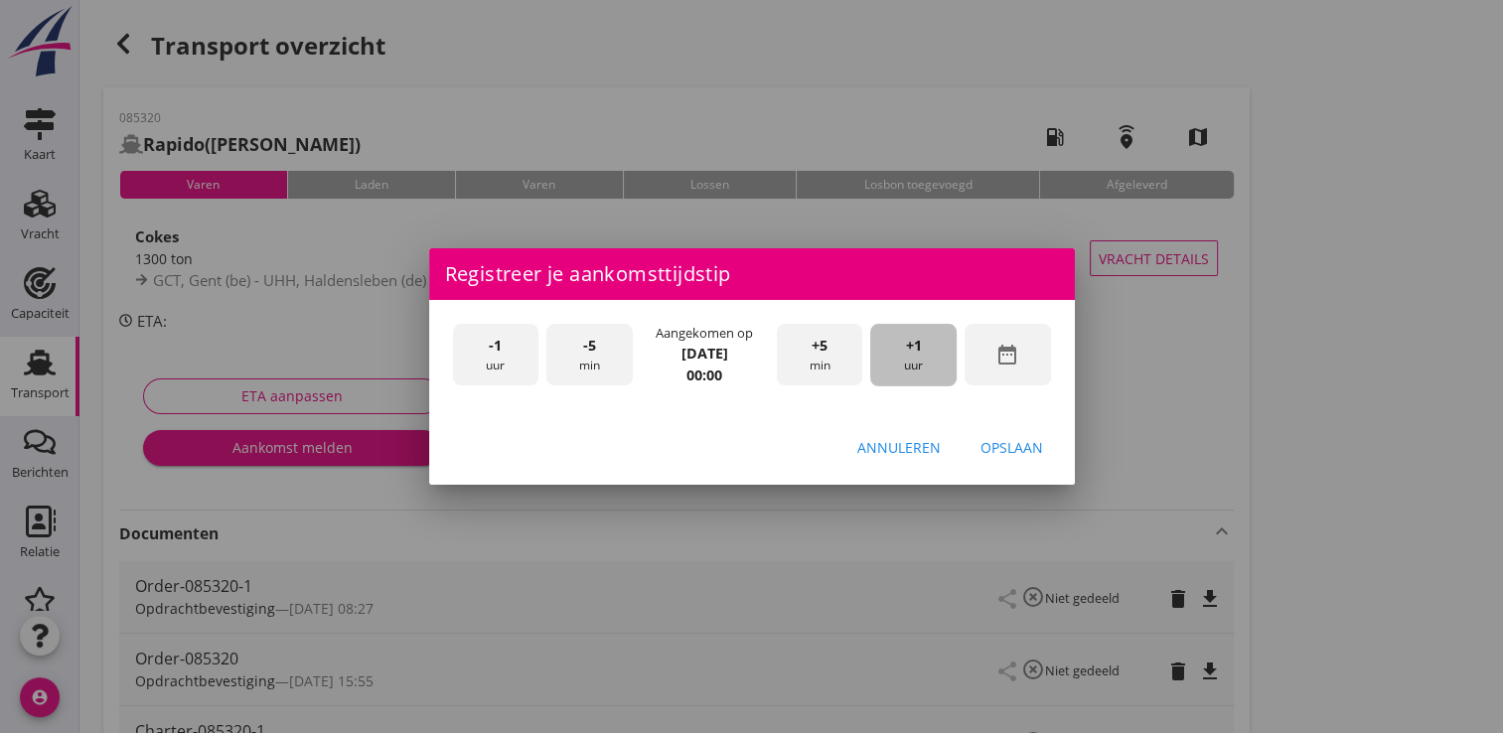
click at [936, 362] on div "+1 uur" at bounding box center [913, 355] width 86 height 63
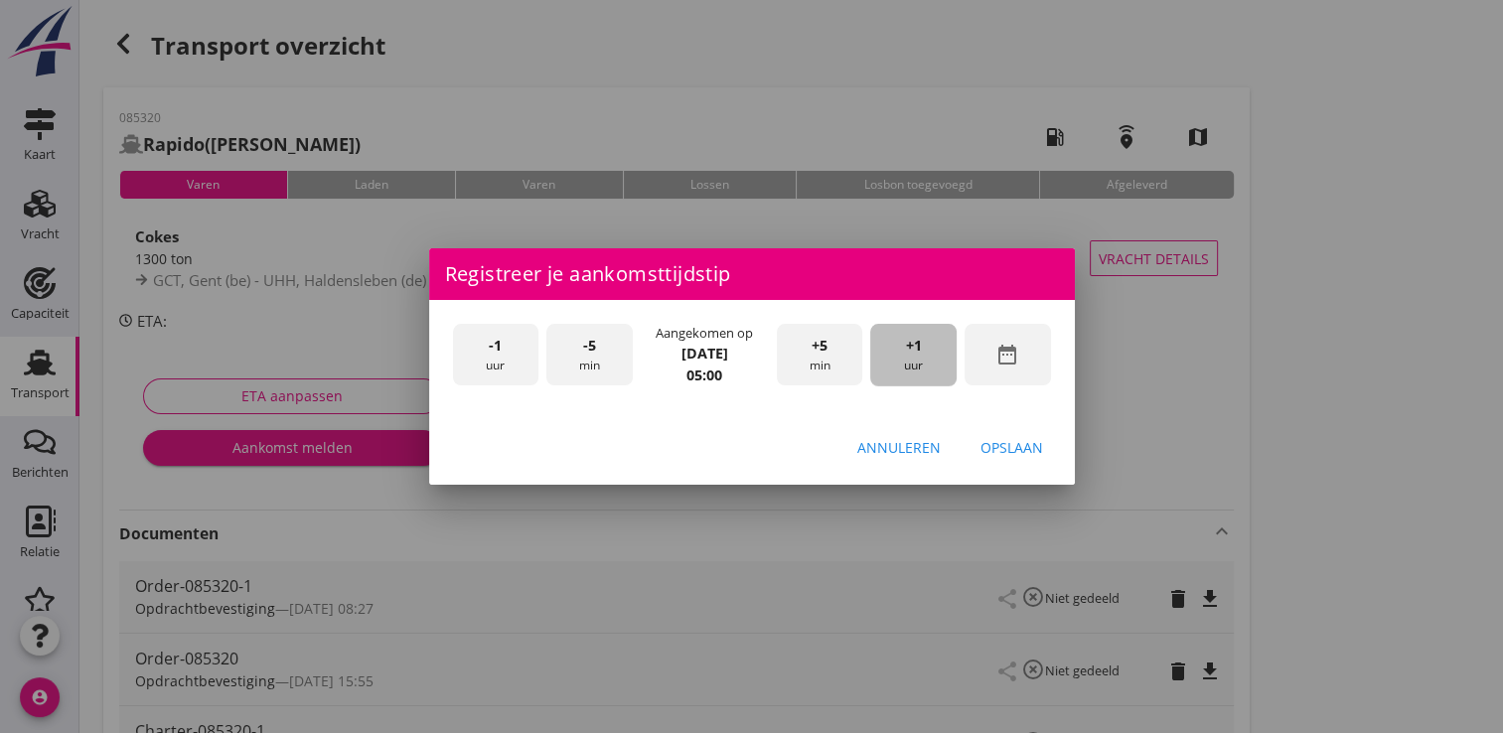
click at [934, 362] on div "+1 uur" at bounding box center [913, 355] width 86 height 63
click at [930, 360] on div "+1 uur" at bounding box center [913, 355] width 86 height 63
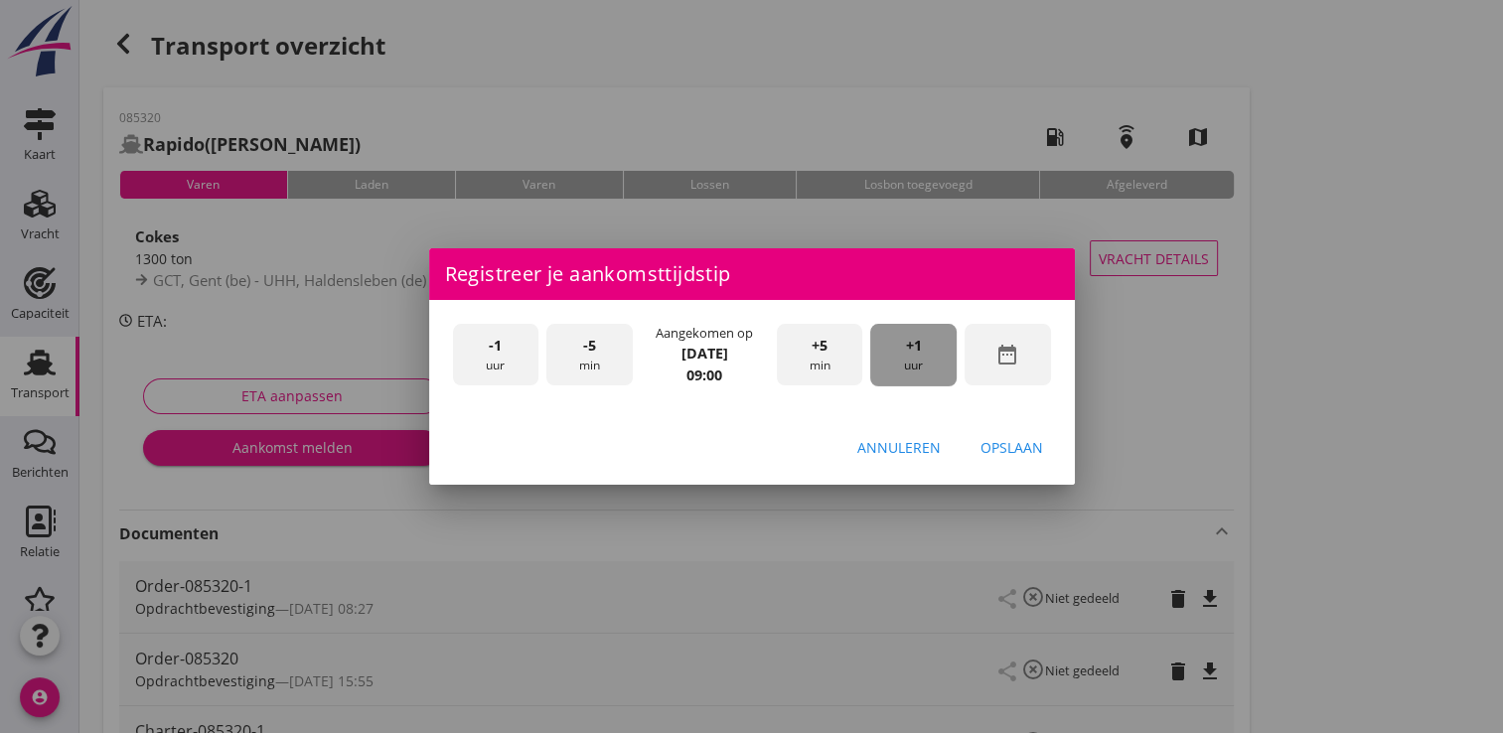
click at [929, 360] on div "+1 uur" at bounding box center [913, 355] width 86 height 63
click at [923, 357] on div "+1 uur" at bounding box center [913, 355] width 86 height 63
click at [995, 438] on div "Opslaan" at bounding box center [1012, 447] width 63 height 21
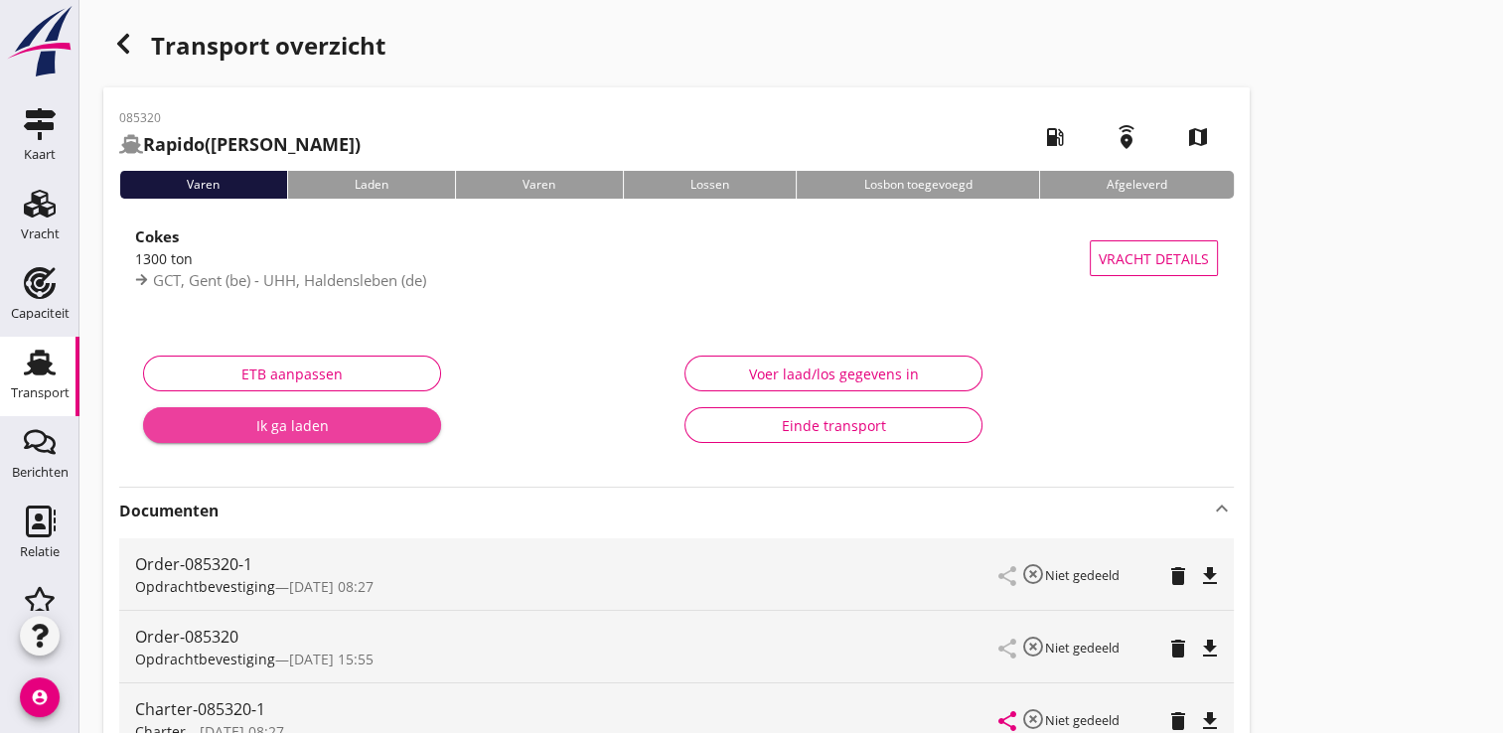
click at [358, 420] on div "Ik ga laden" at bounding box center [292, 425] width 266 height 21
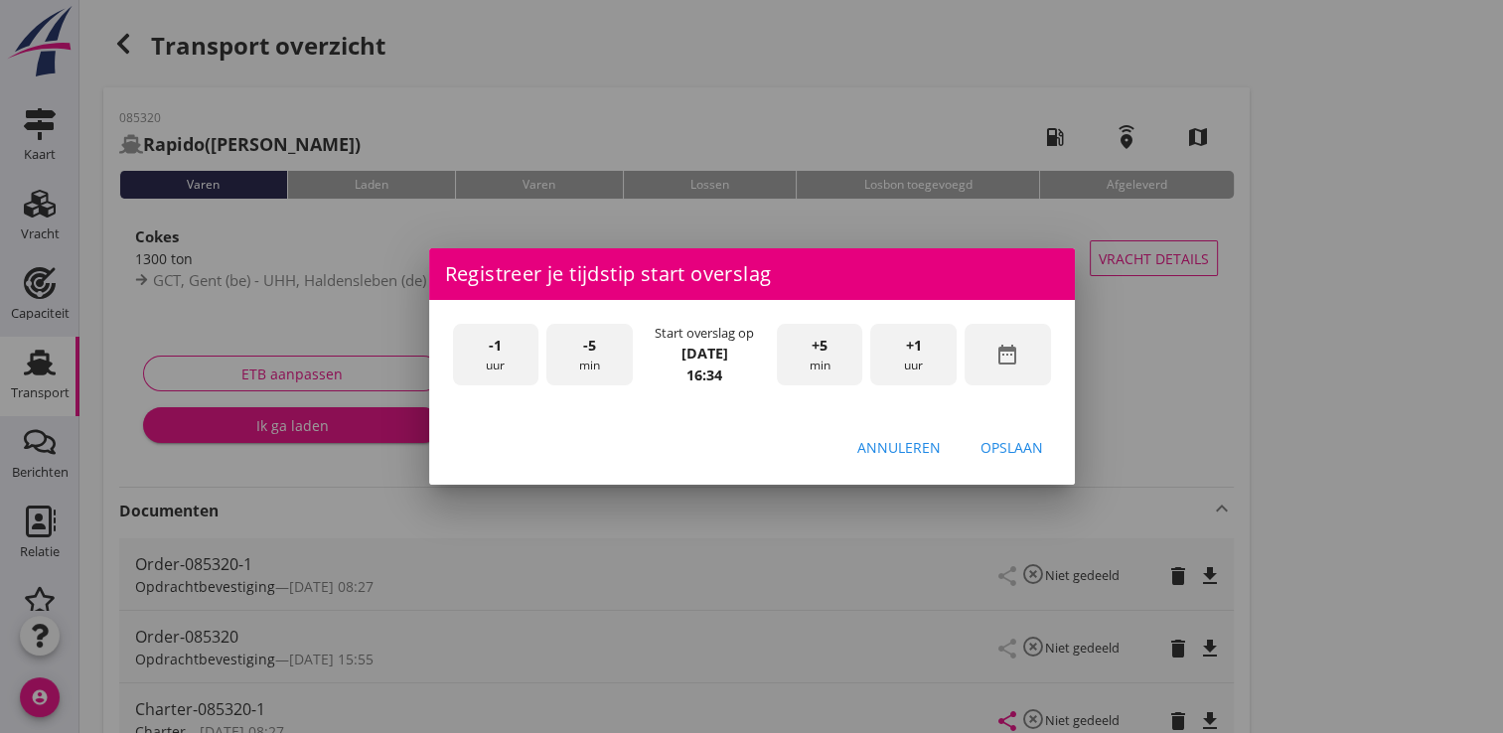
click at [491, 354] on span "-1" at bounding box center [495, 346] width 13 height 22
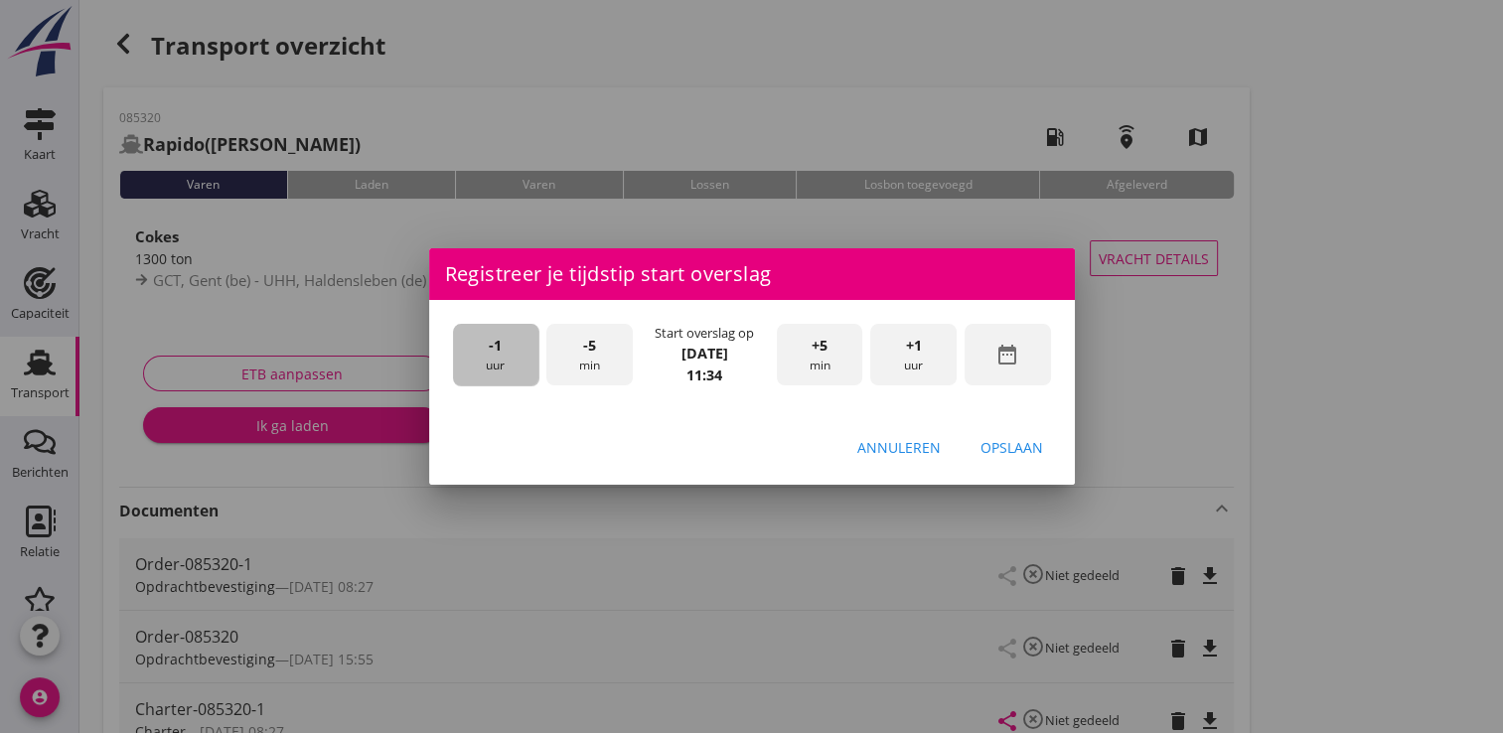
click at [491, 354] on span "-1" at bounding box center [495, 346] width 13 height 22
click at [917, 359] on div "+1 uur" at bounding box center [913, 355] width 86 height 63
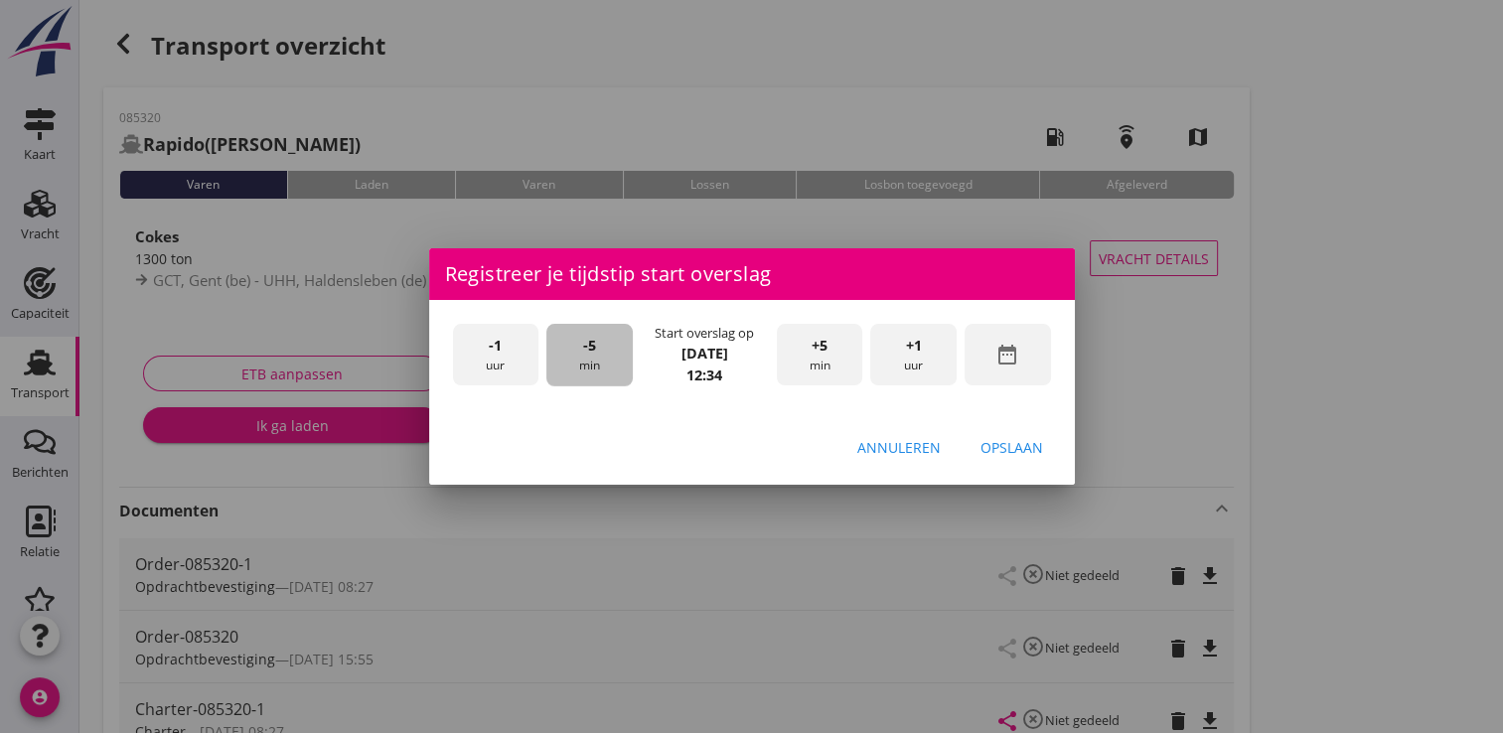
click at [600, 361] on div "-5 min" at bounding box center [589, 355] width 86 height 63
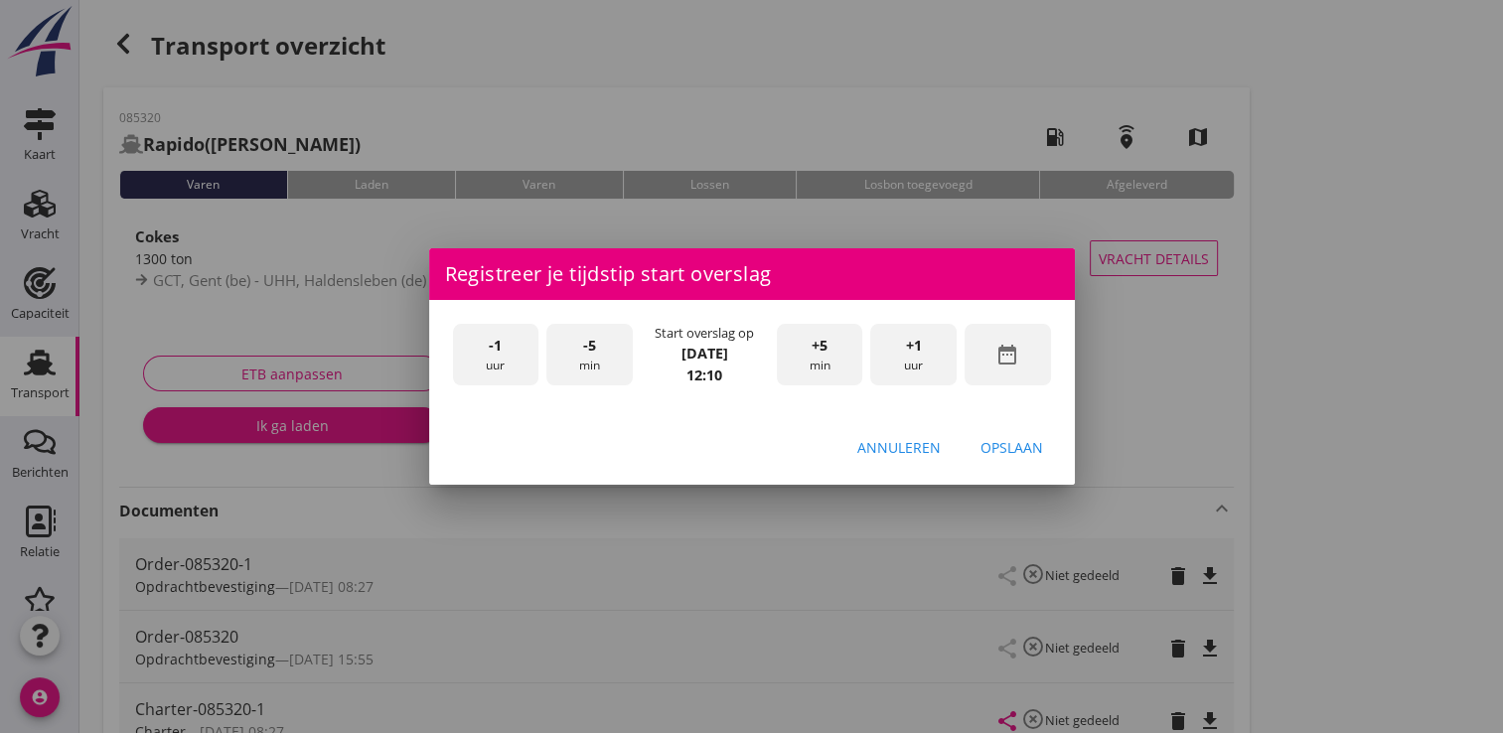
click at [600, 361] on div "-5 min" at bounding box center [589, 355] width 86 height 63
click at [987, 440] on div "Opslaan" at bounding box center [1012, 447] width 63 height 21
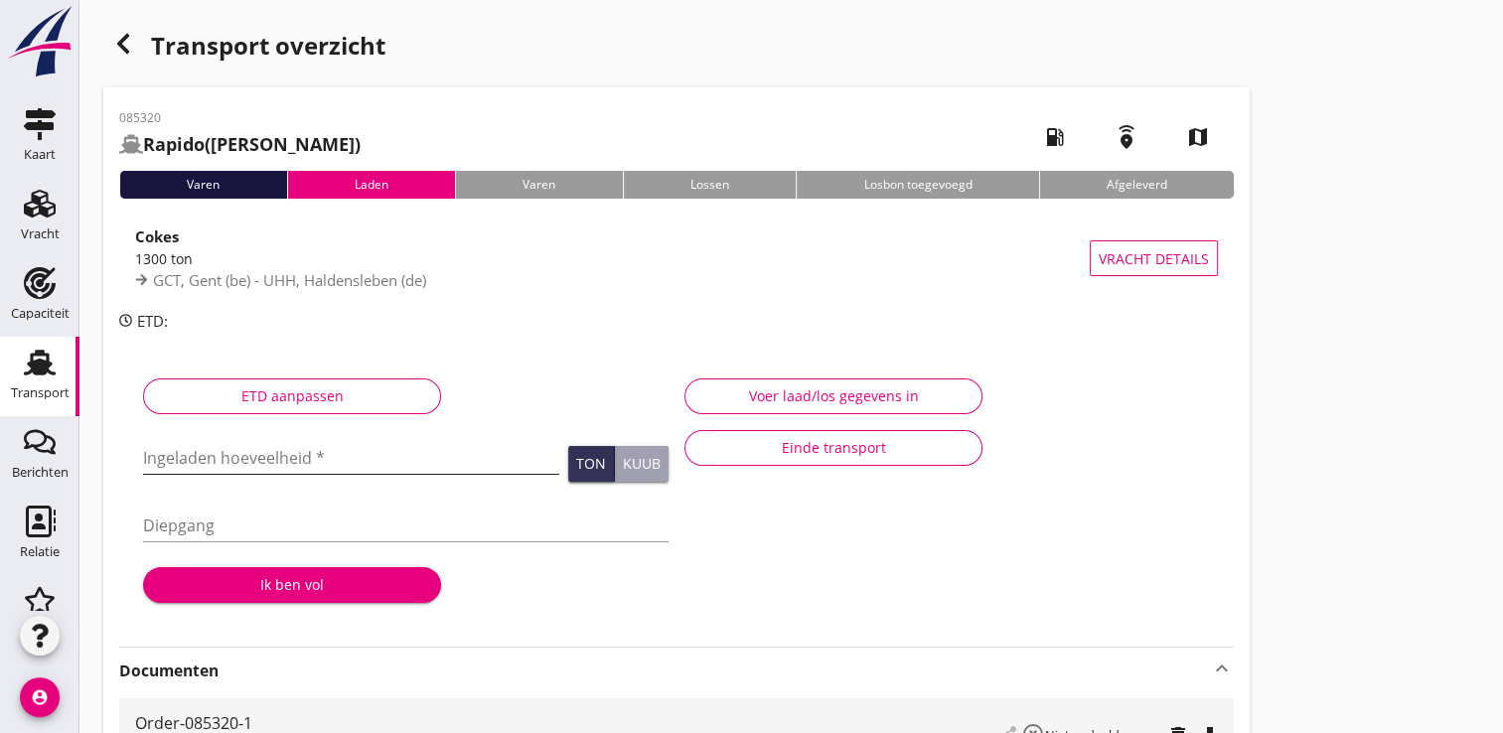
click at [271, 463] on input "Ingeladen hoeveelheid *" at bounding box center [351, 458] width 416 height 32
type input "1334.182"
click at [304, 596] on button "Ik ben vol" at bounding box center [292, 585] width 298 height 36
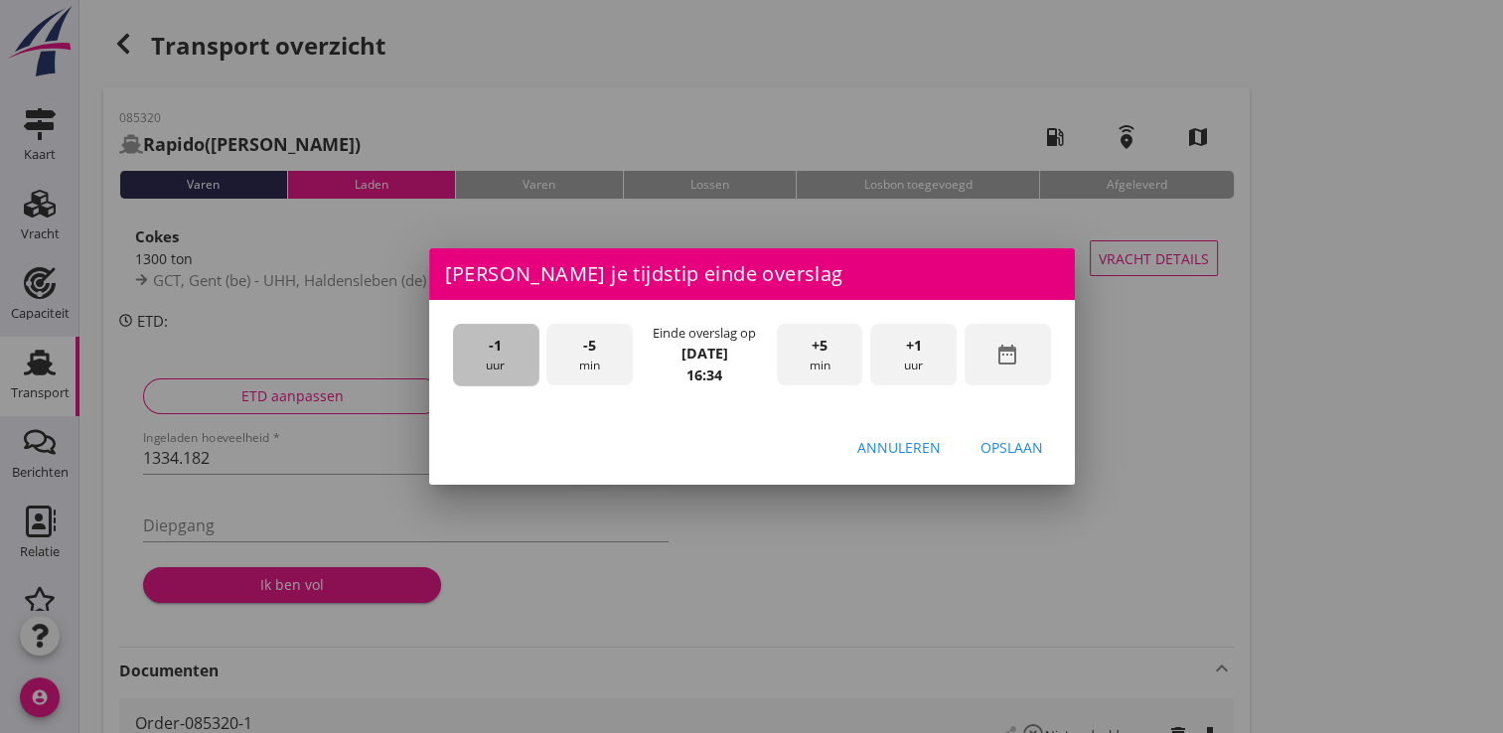
click at [513, 364] on div "-1 uur" at bounding box center [496, 355] width 86 height 63
click at [829, 347] on div "+5 min" at bounding box center [820, 355] width 86 height 63
click at [1029, 444] on div "Opslaan" at bounding box center [1012, 447] width 63 height 21
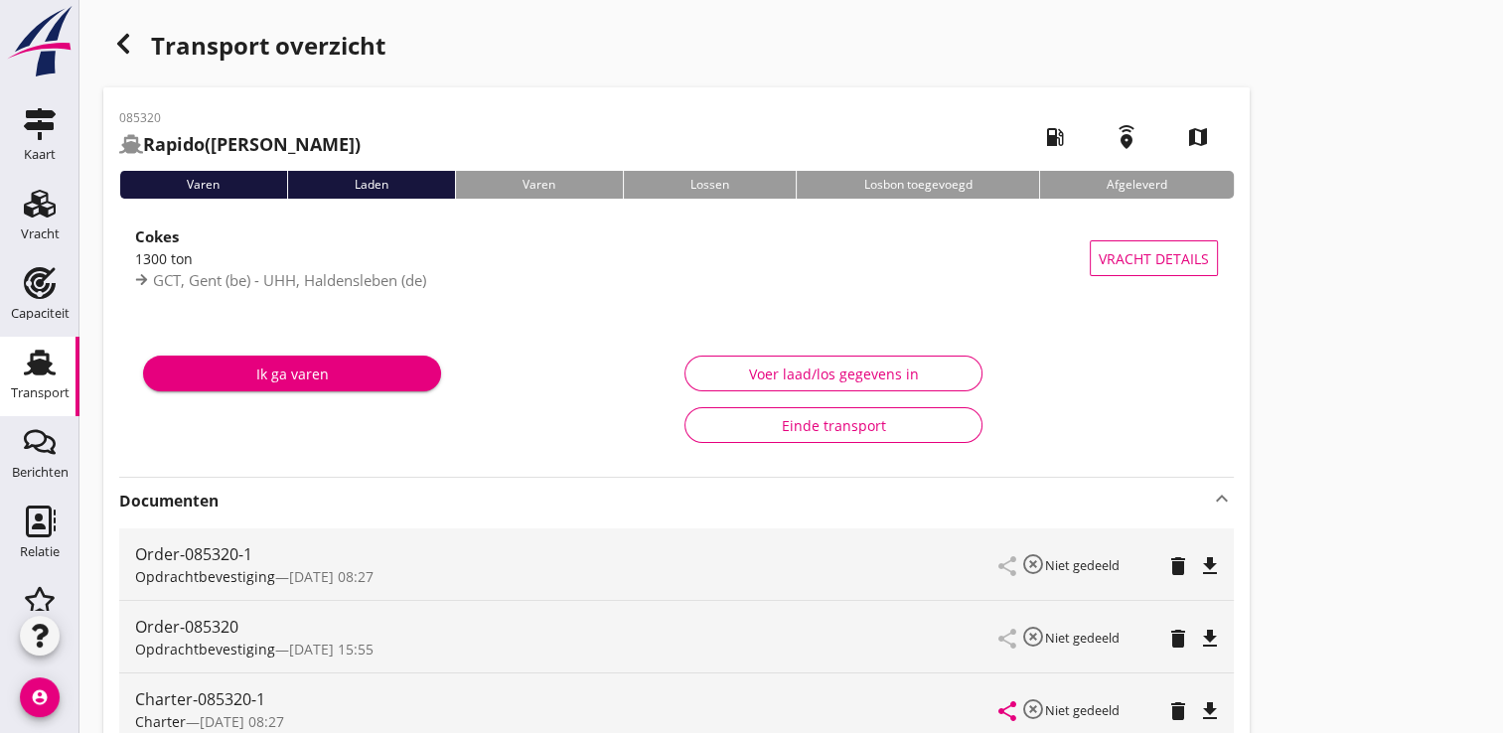
click at [306, 375] on div "Ik ga varen" at bounding box center [292, 374] width 266 height 21
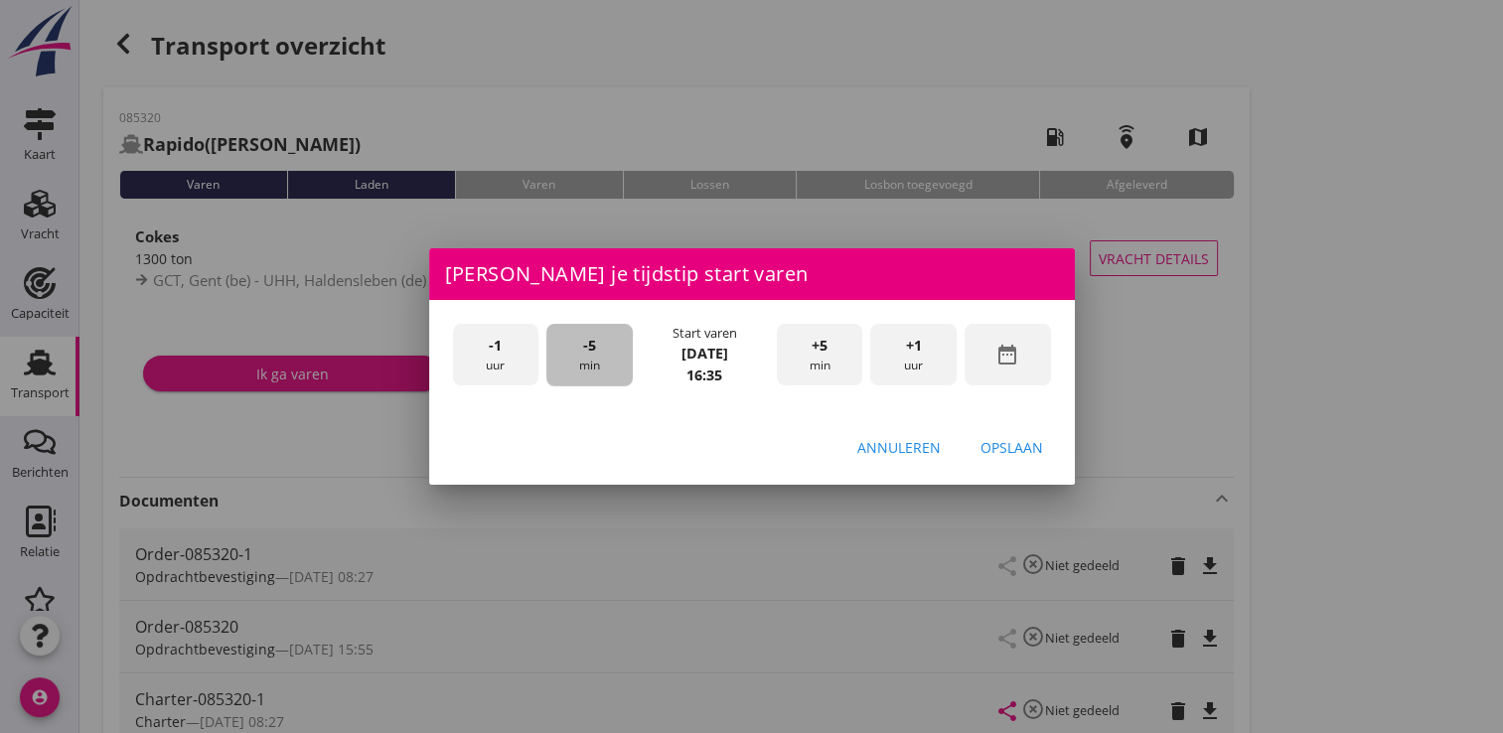
click at [576, 364] on div "-5 min" at bounding box center [589, 355] width 86 height 63
click at [1001, 443] on div "Opslaan" at bounding box center [1012, 447] width 63 height 21
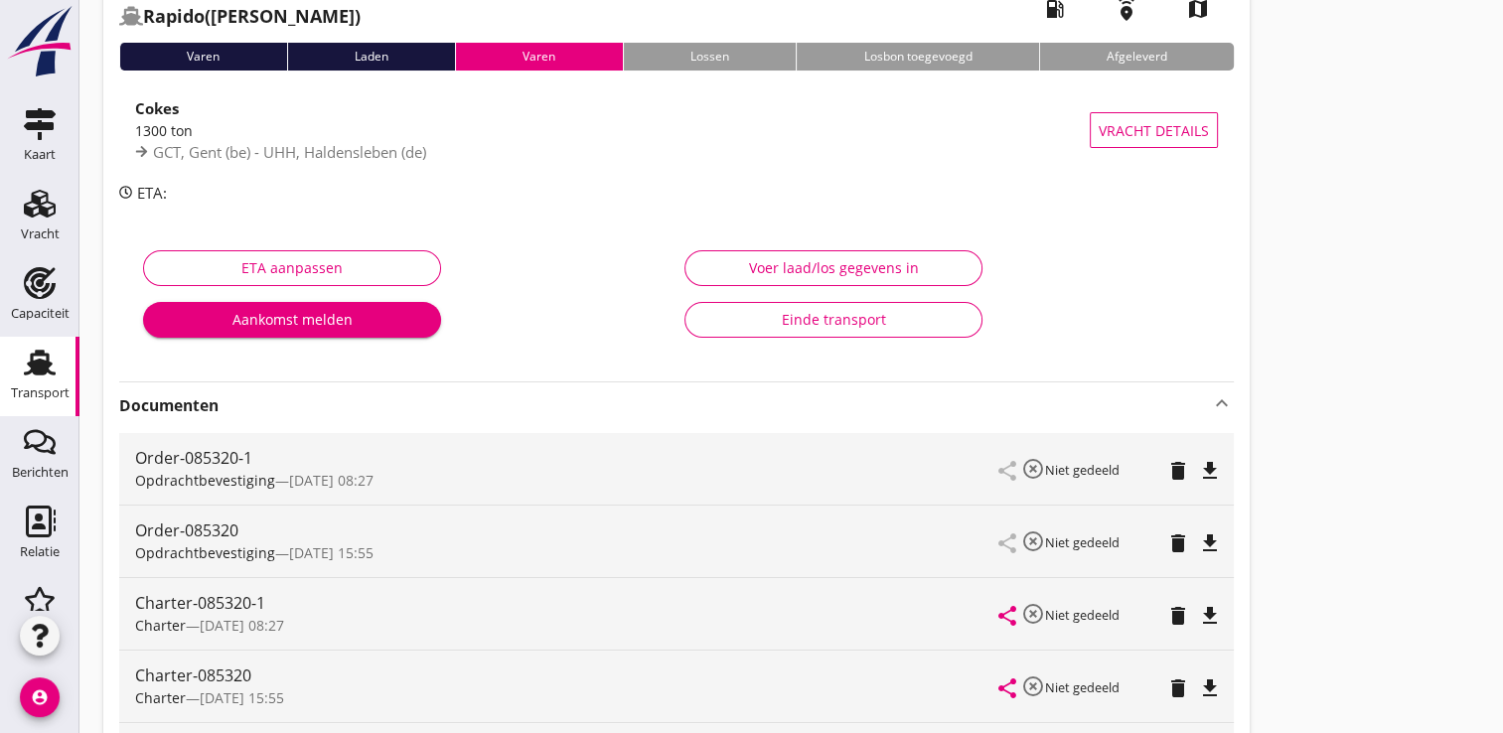
scroll to position [0, 0]
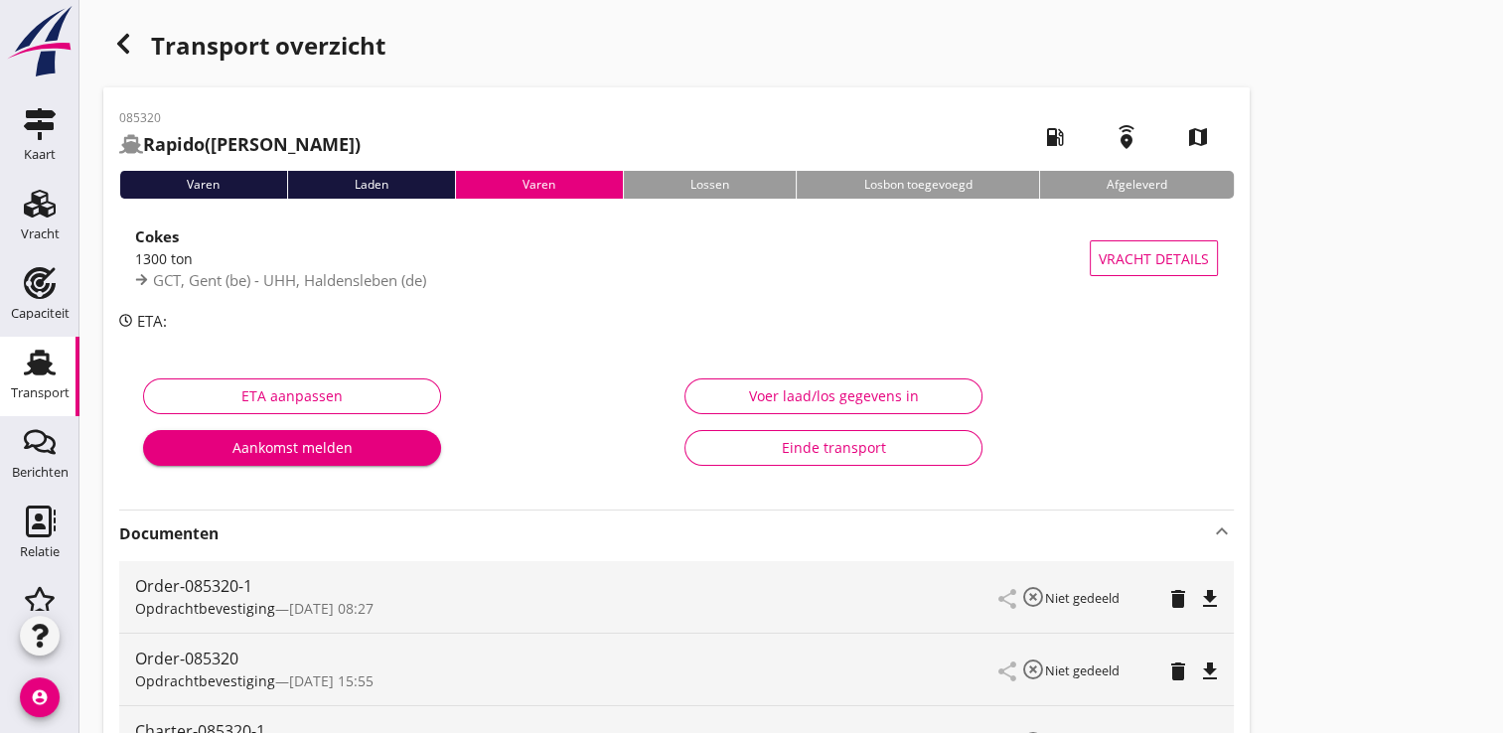
click at [40, 381] on div "Transport" at bounding box center [40, 393] width 59 height 28
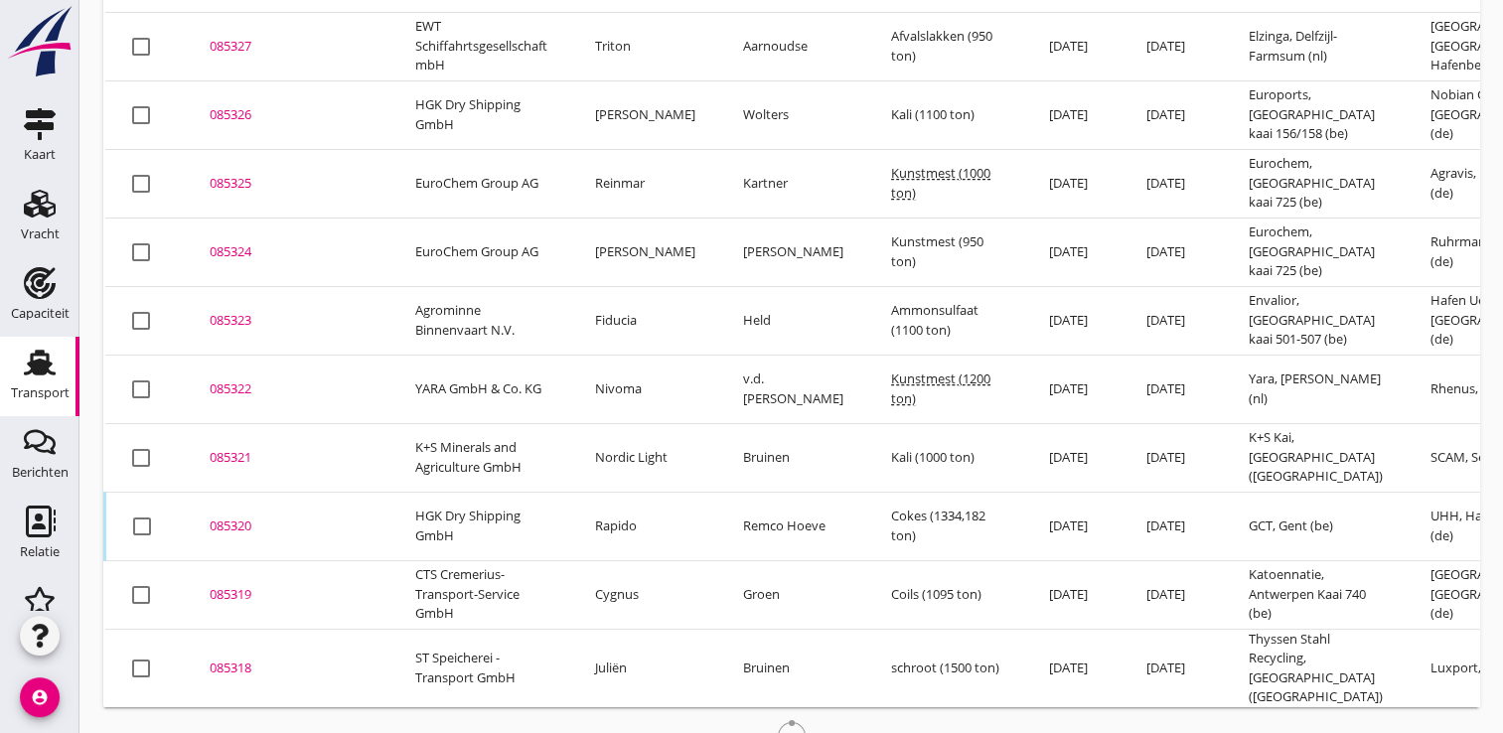
scroll to position [253, 0]
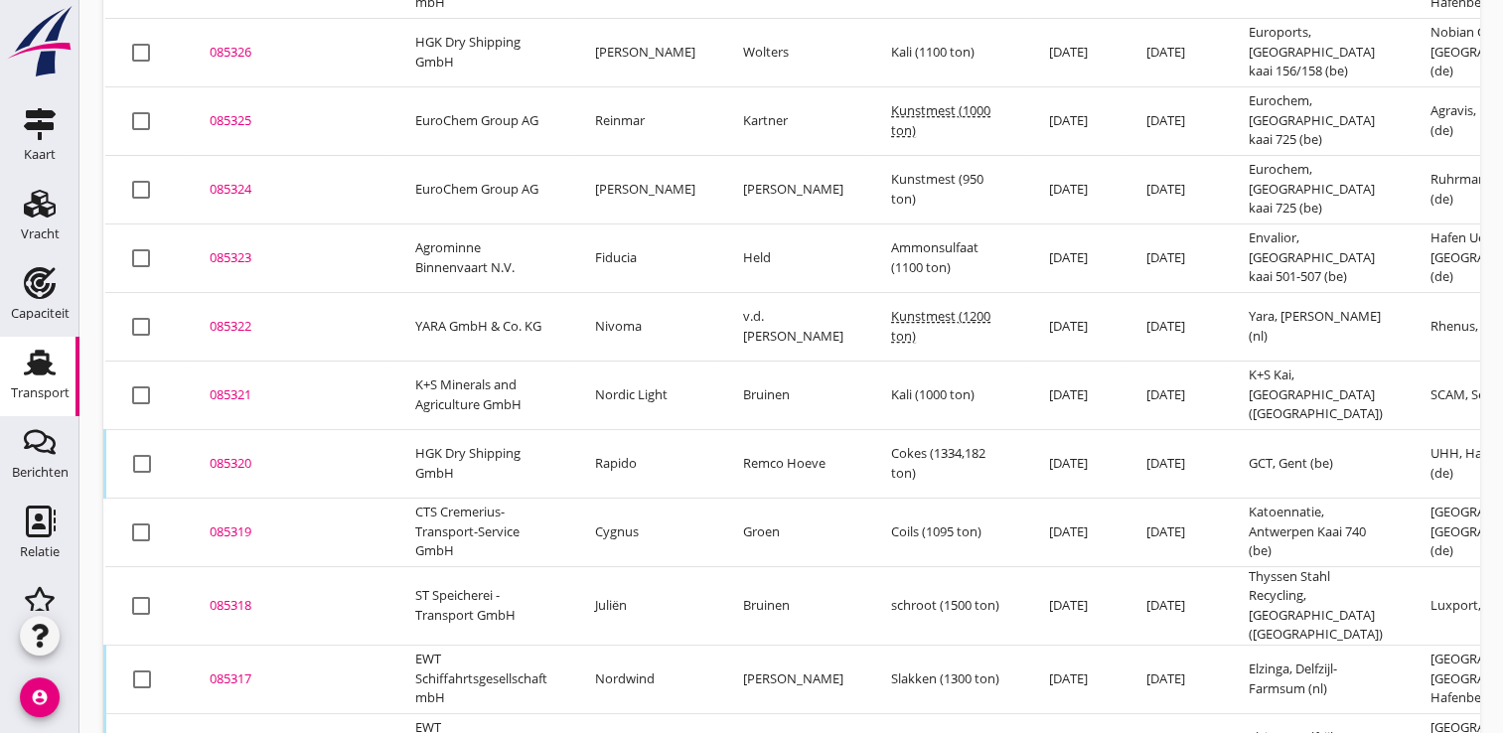
click at [249, 455] on div "085320" at bounding box center [289, 464] width 158 height 20
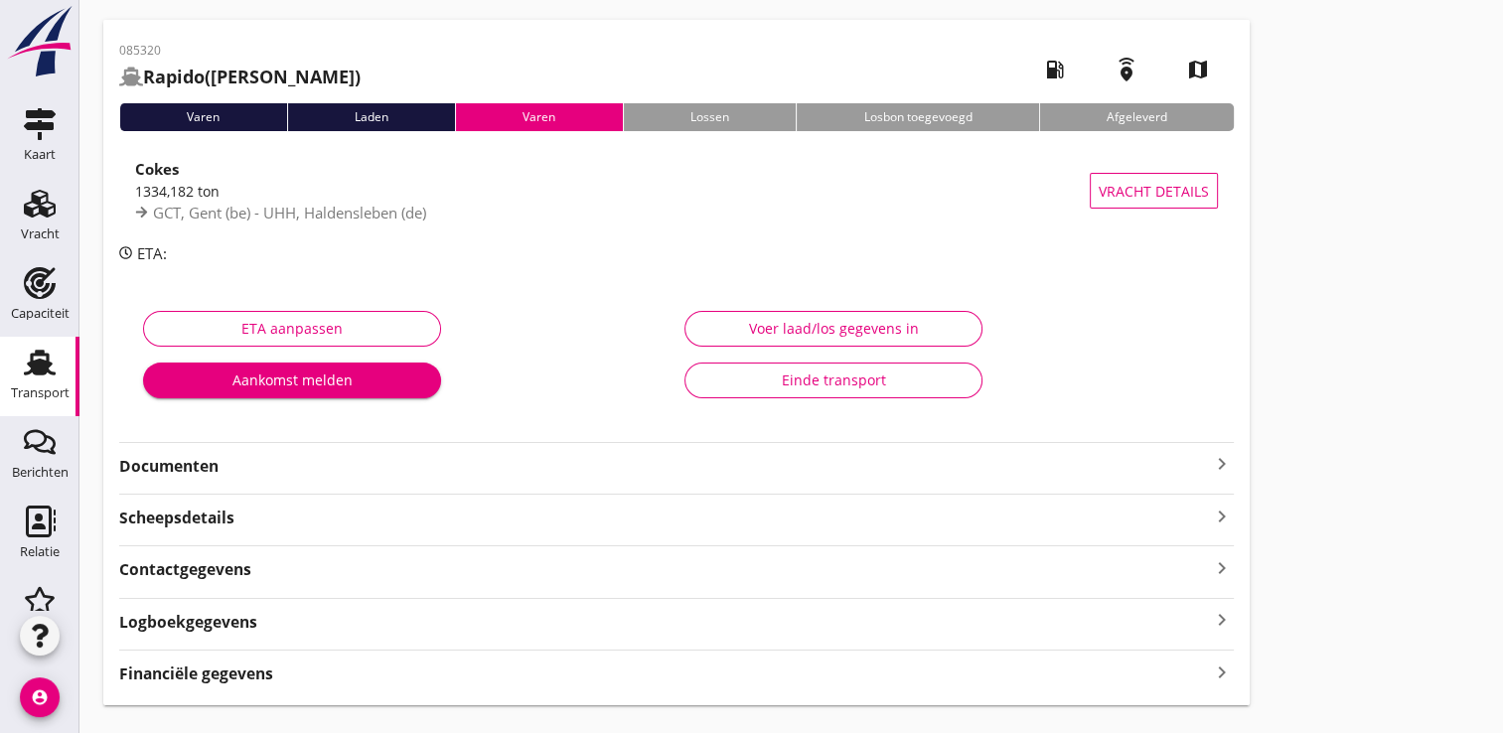
scroll to position [110, 0]
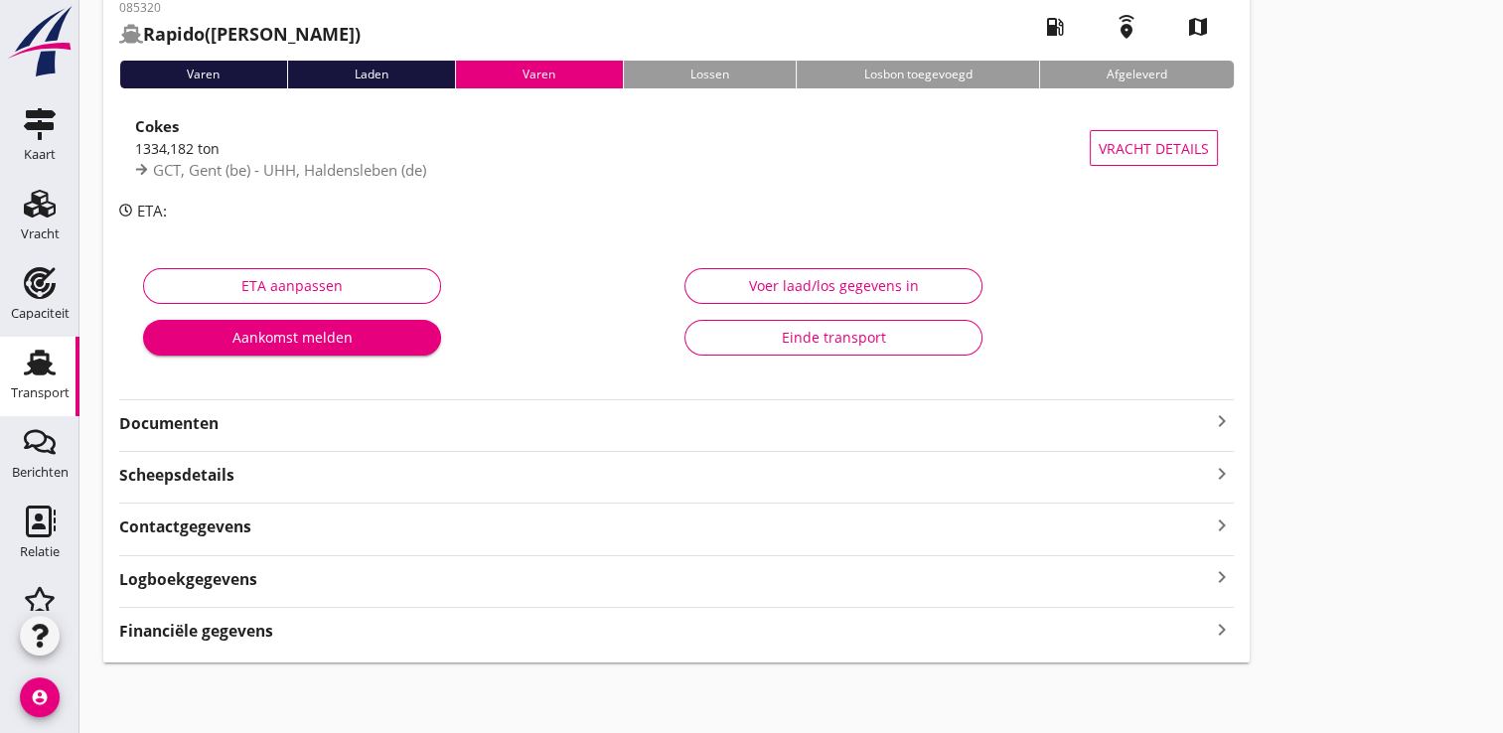
click at [167, 631] on strong "Financiële gegevens" at bounding box center [196, 631] width 154 height 23
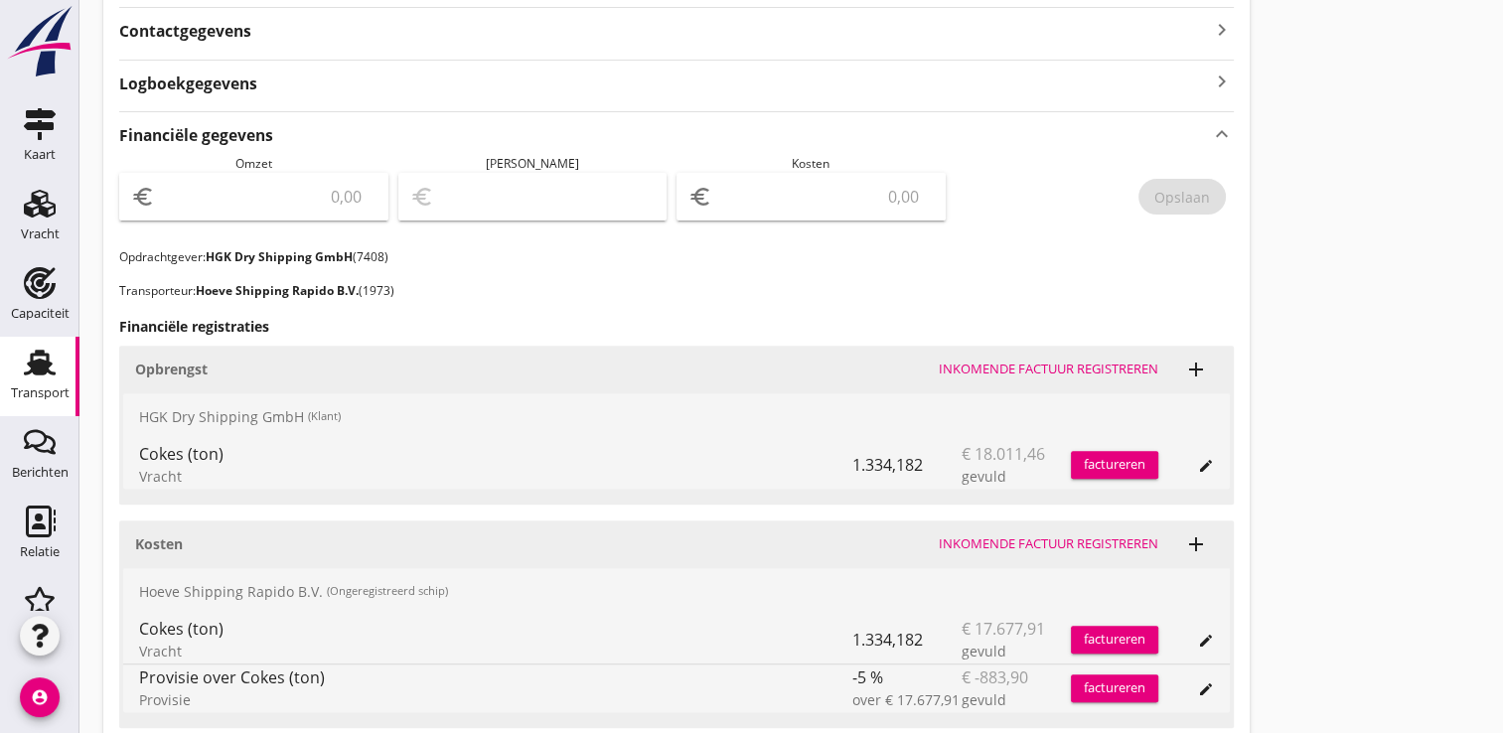
scroll to position [607, 0]
click at [1098, 454] on div "factureren" at bounding box center [1114, 464] width 87 height 20
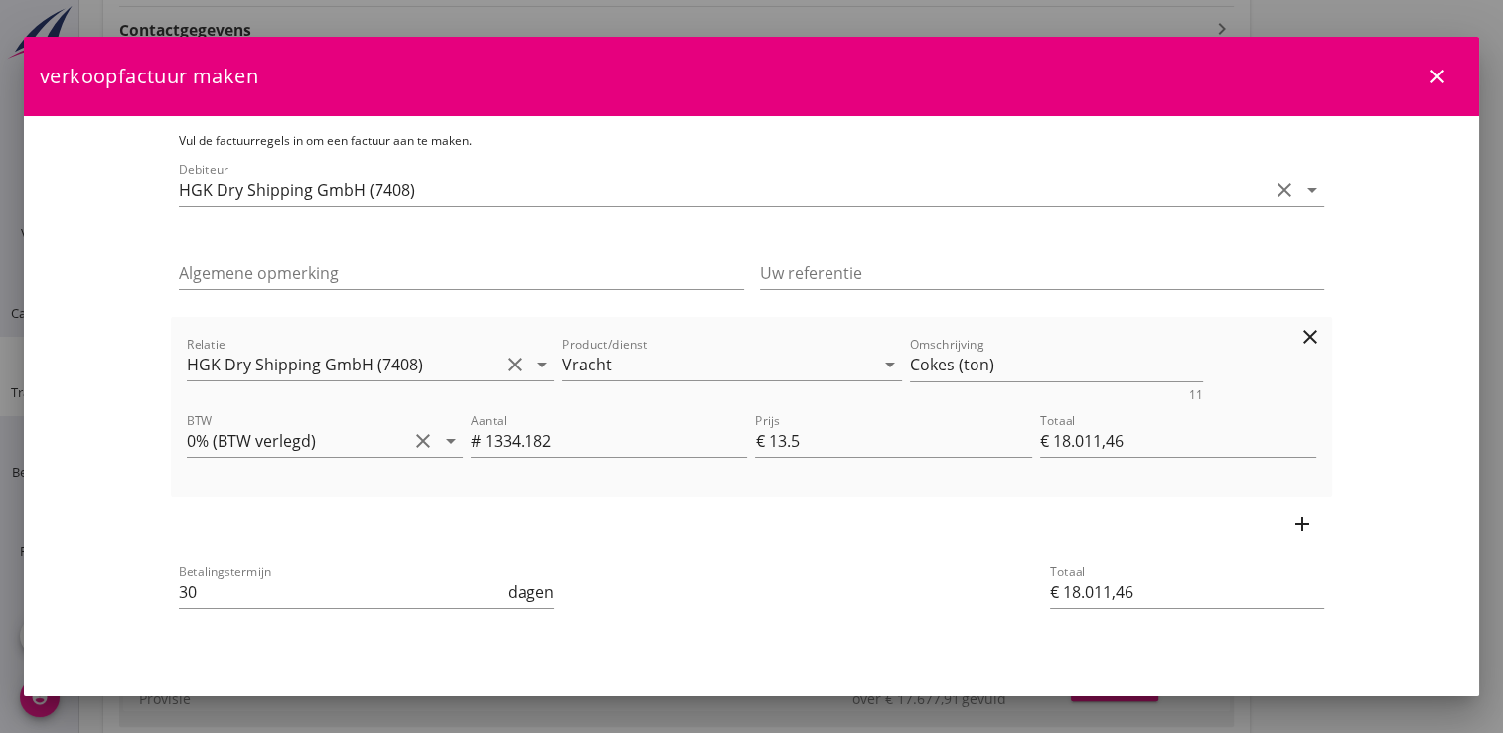
scroll to position [42, 0]
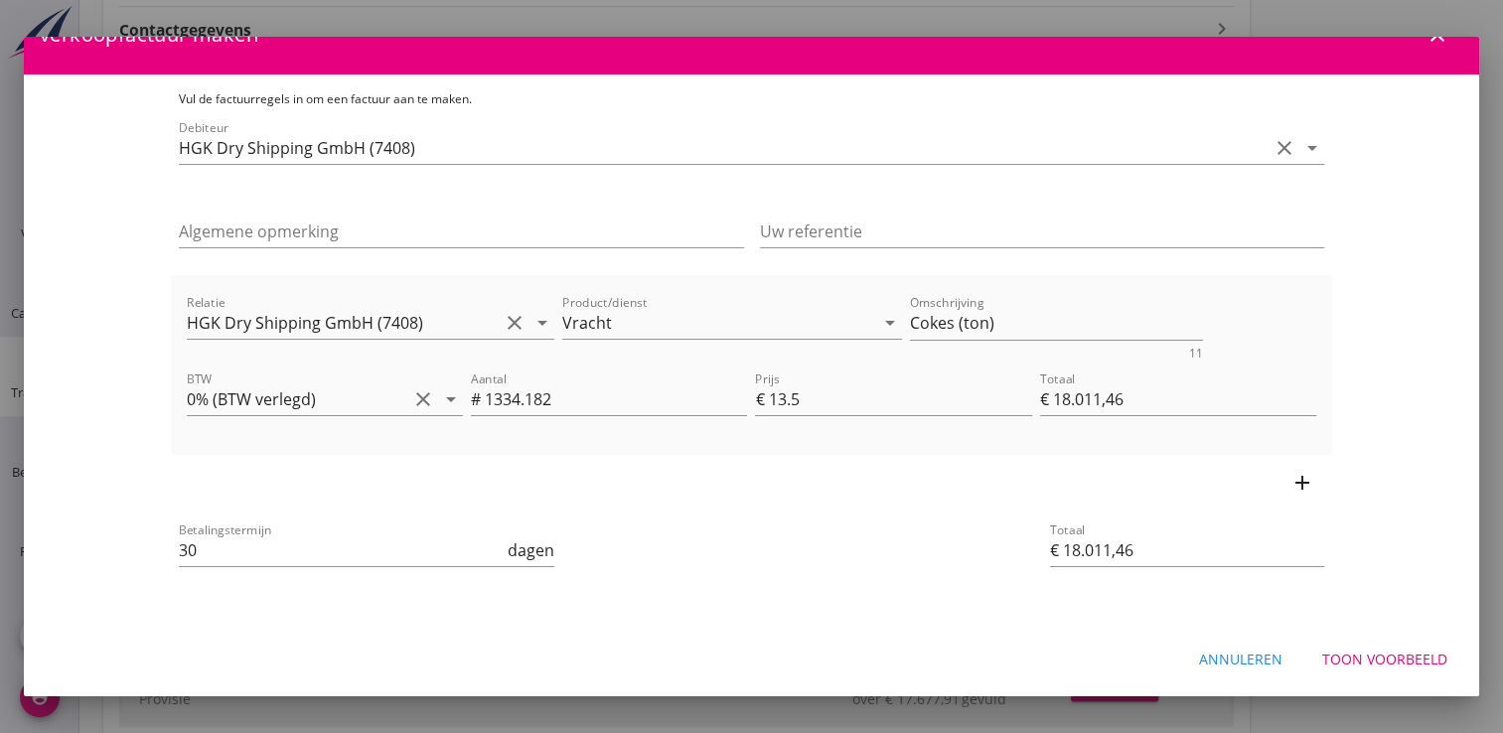
click at [1370, 669] on div "Toon voorbeeld" at bounding box center [1384, 659] width 125 height 21
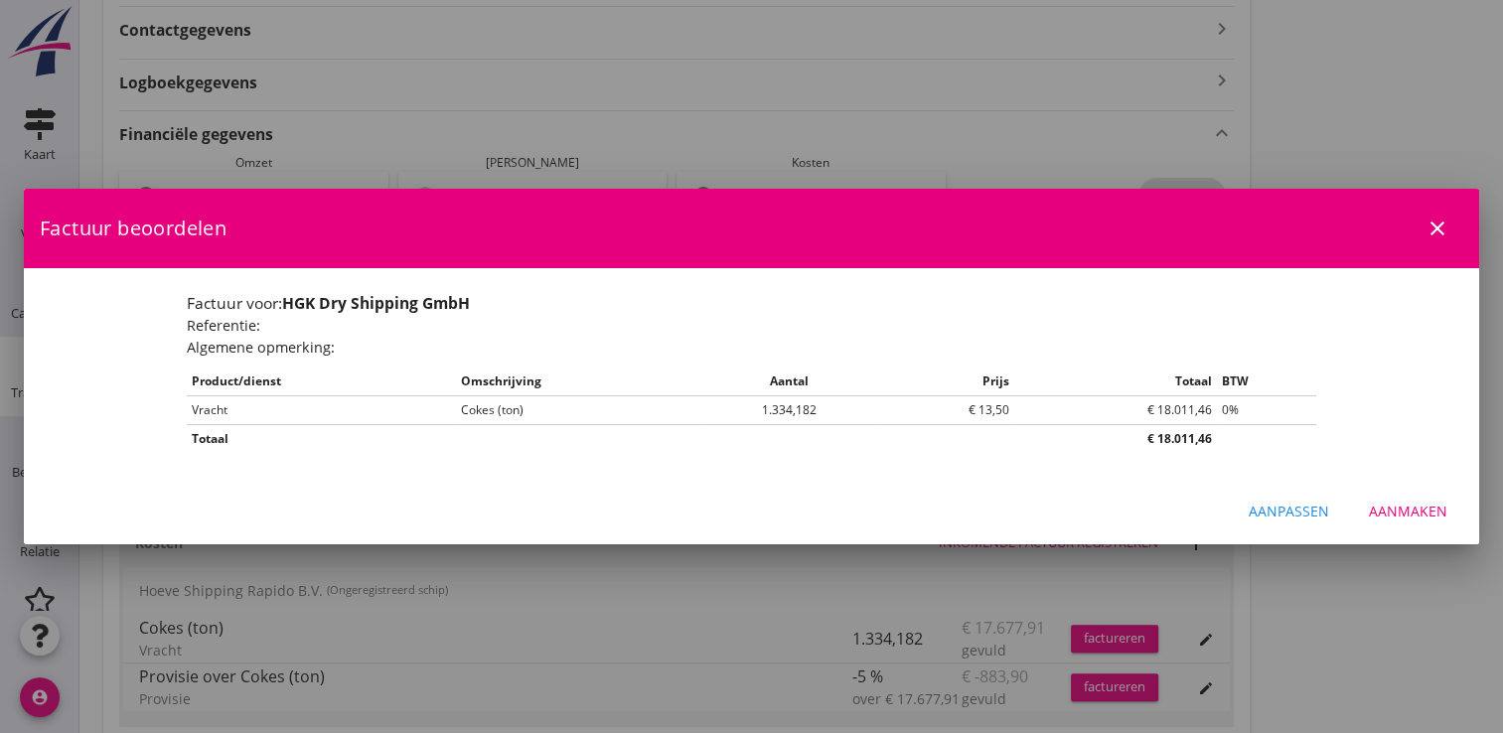
scroll to position [0, 0]
click at [1399, 505] on div "Aanmaken" at bounding box center [1408, 511] width 78 height 21
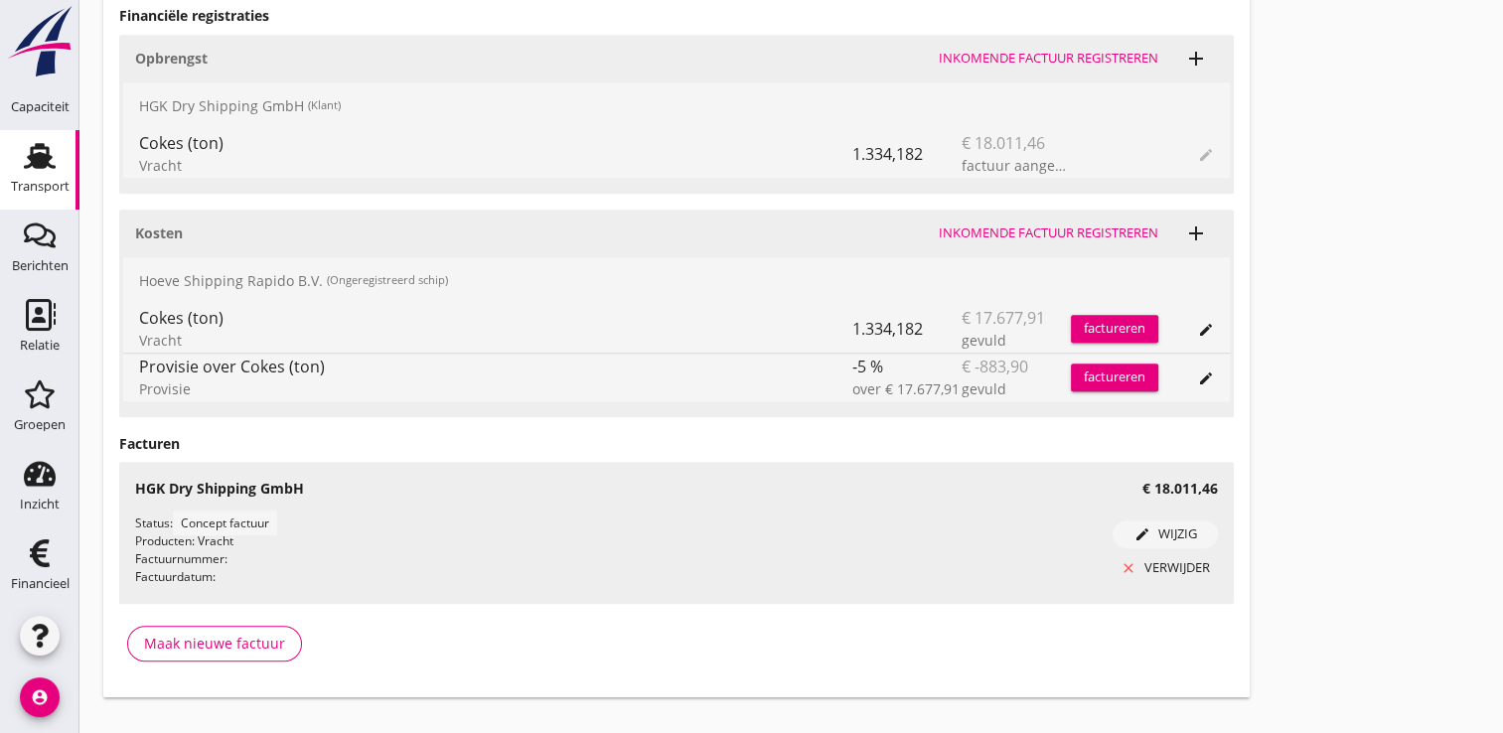
scroll to position [950, 0]
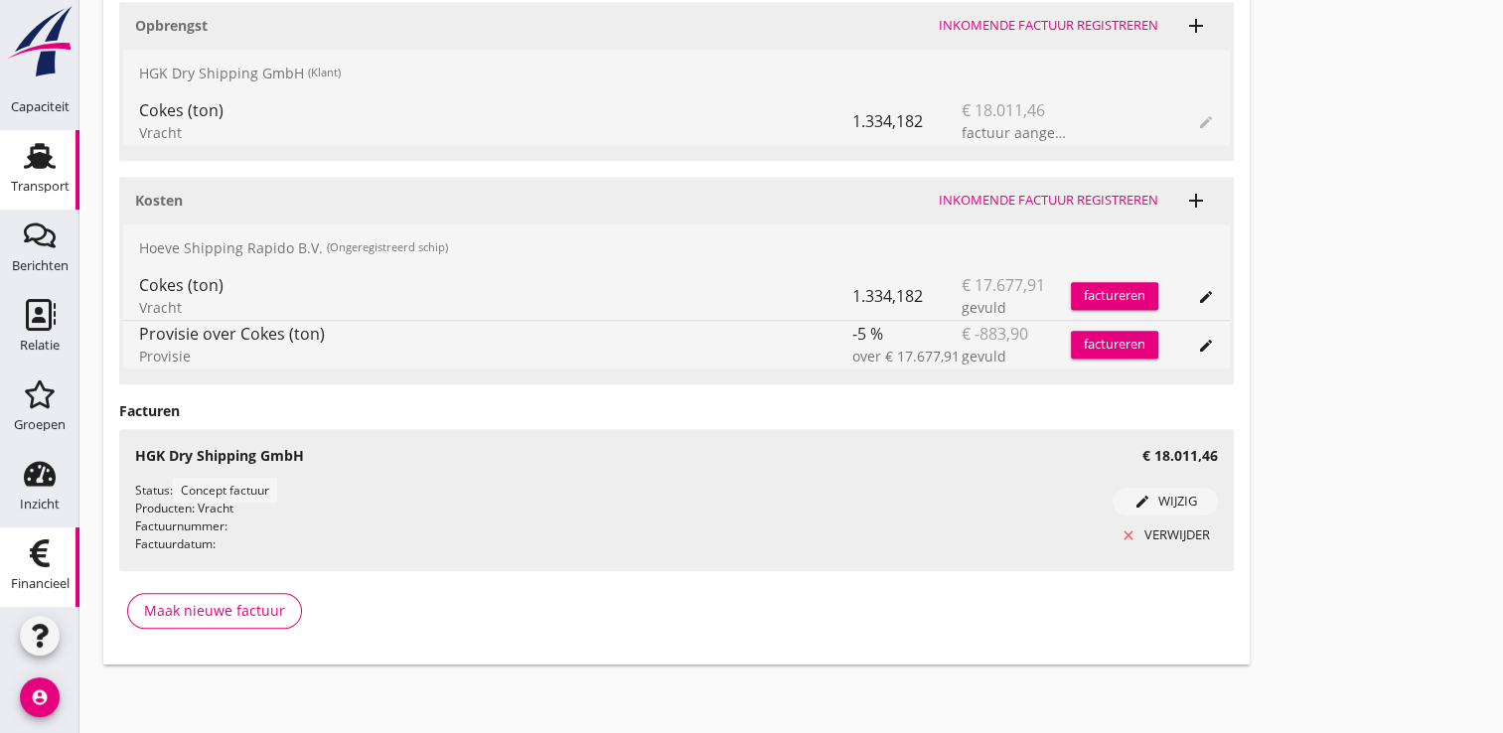
click at [45, 570] on div "Financieel" at bounding box center [40, 583] width 59 height 28
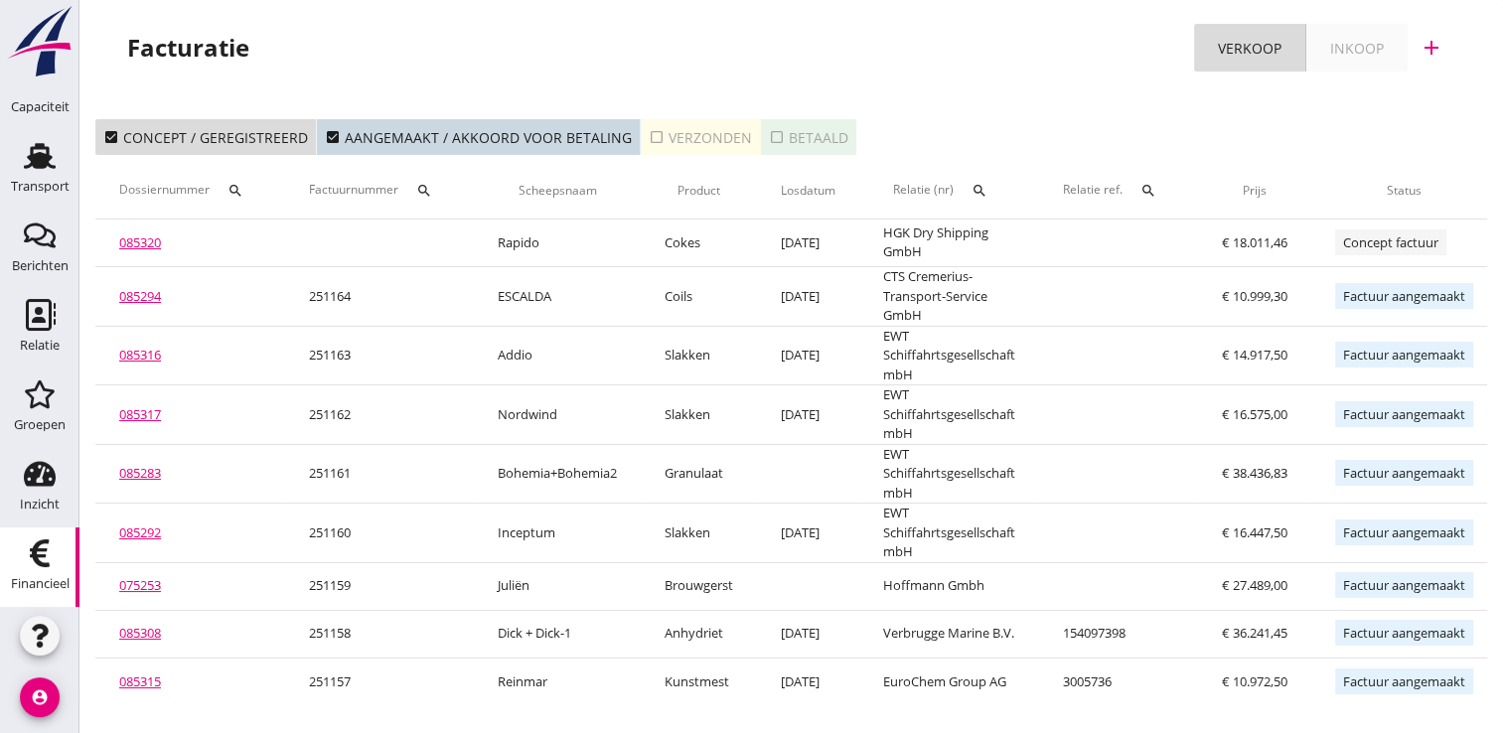
scroll to position [0, 231]
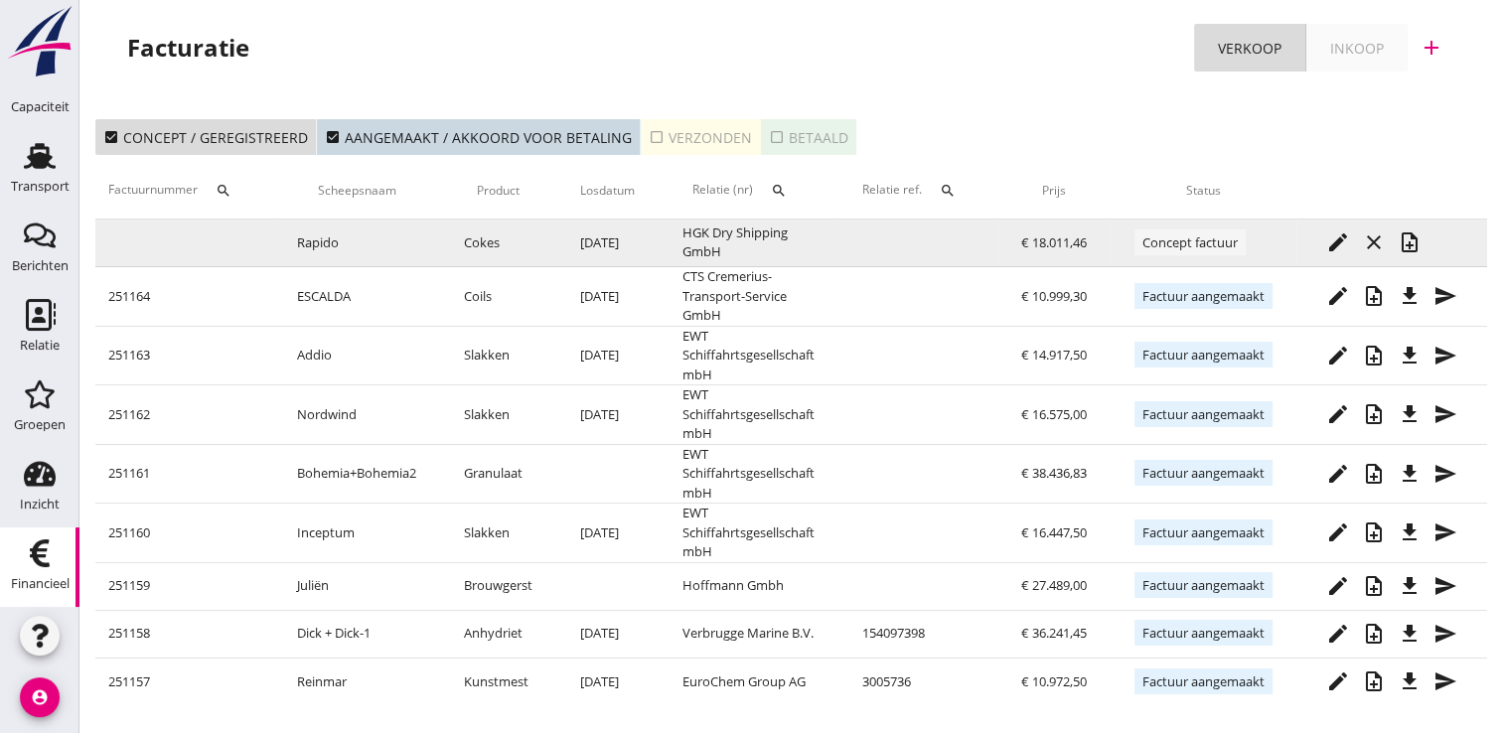
click at [1408, 248] on icon "note_add" at bounding box center [1410, 242] width 24 height 24
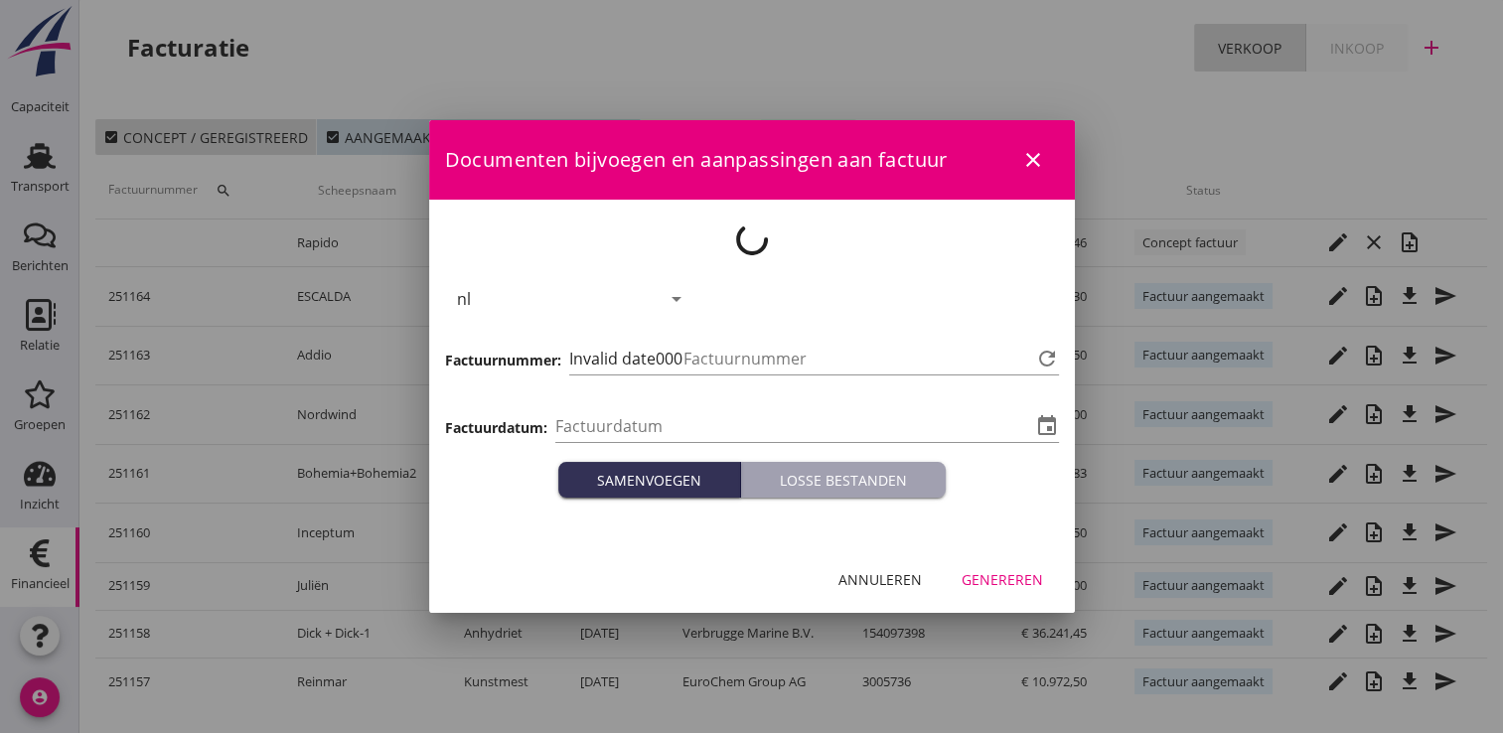
type input "[DATE]"
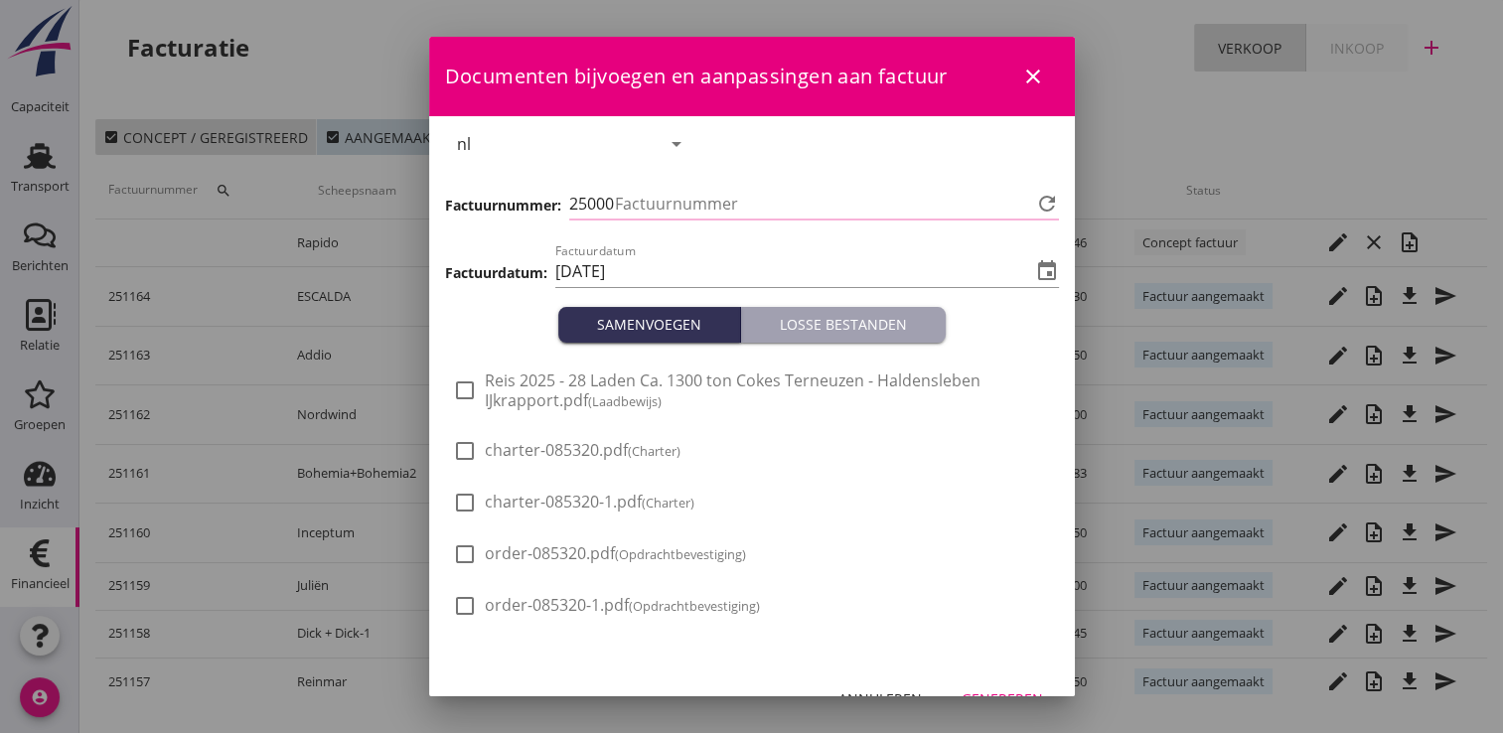
type input "1165"
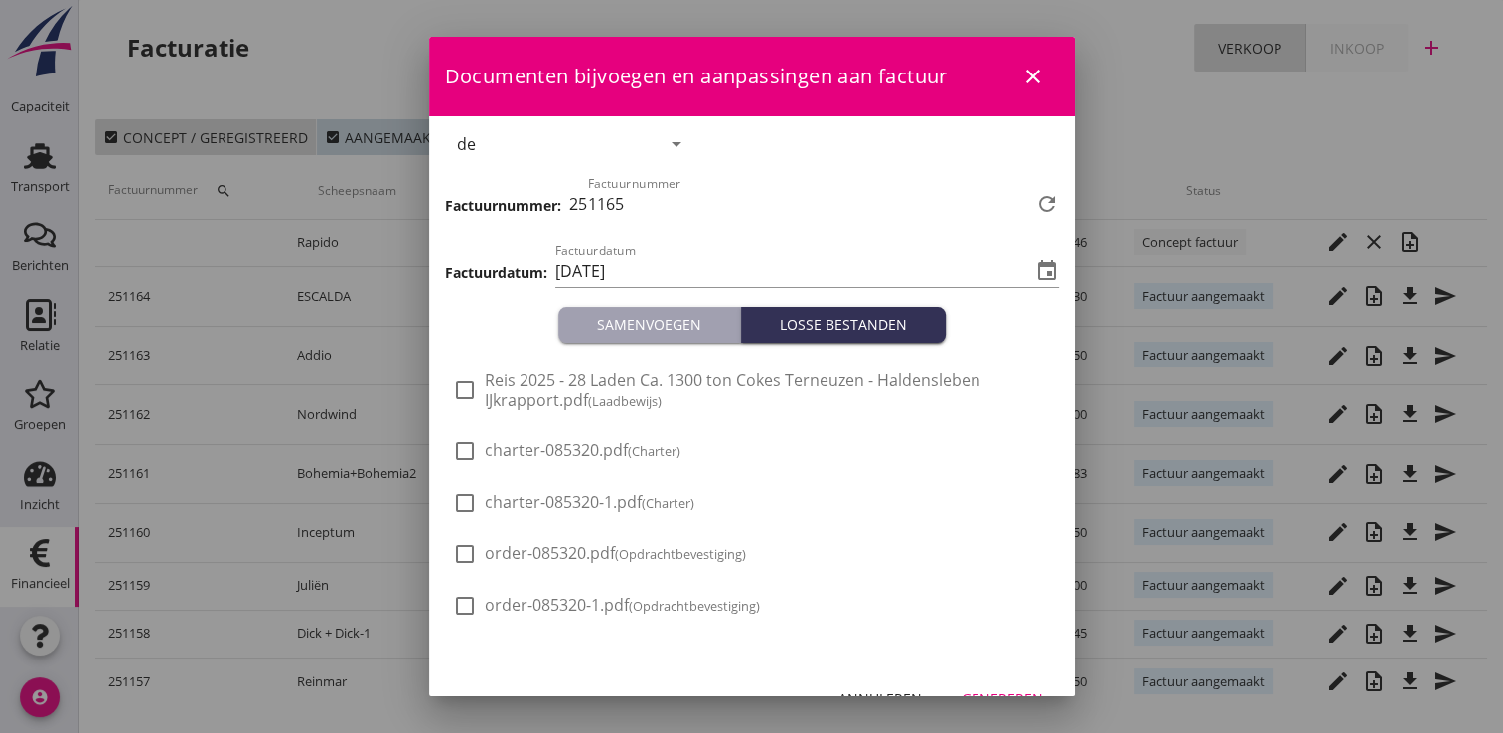
scroll to position [36, 0]
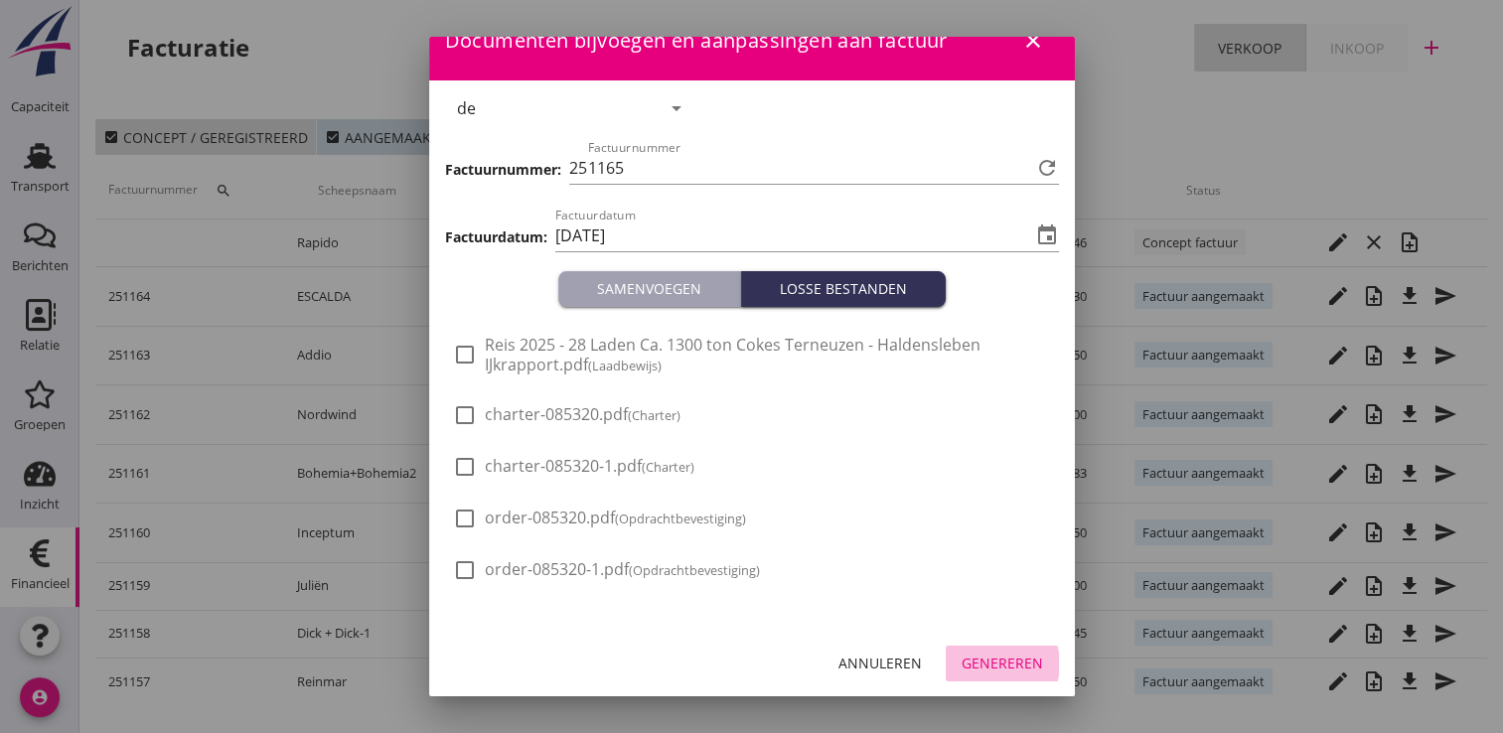
click at [1001, 670] on div "Genereren" at bounding box center [1002, 663] width 81 height 21
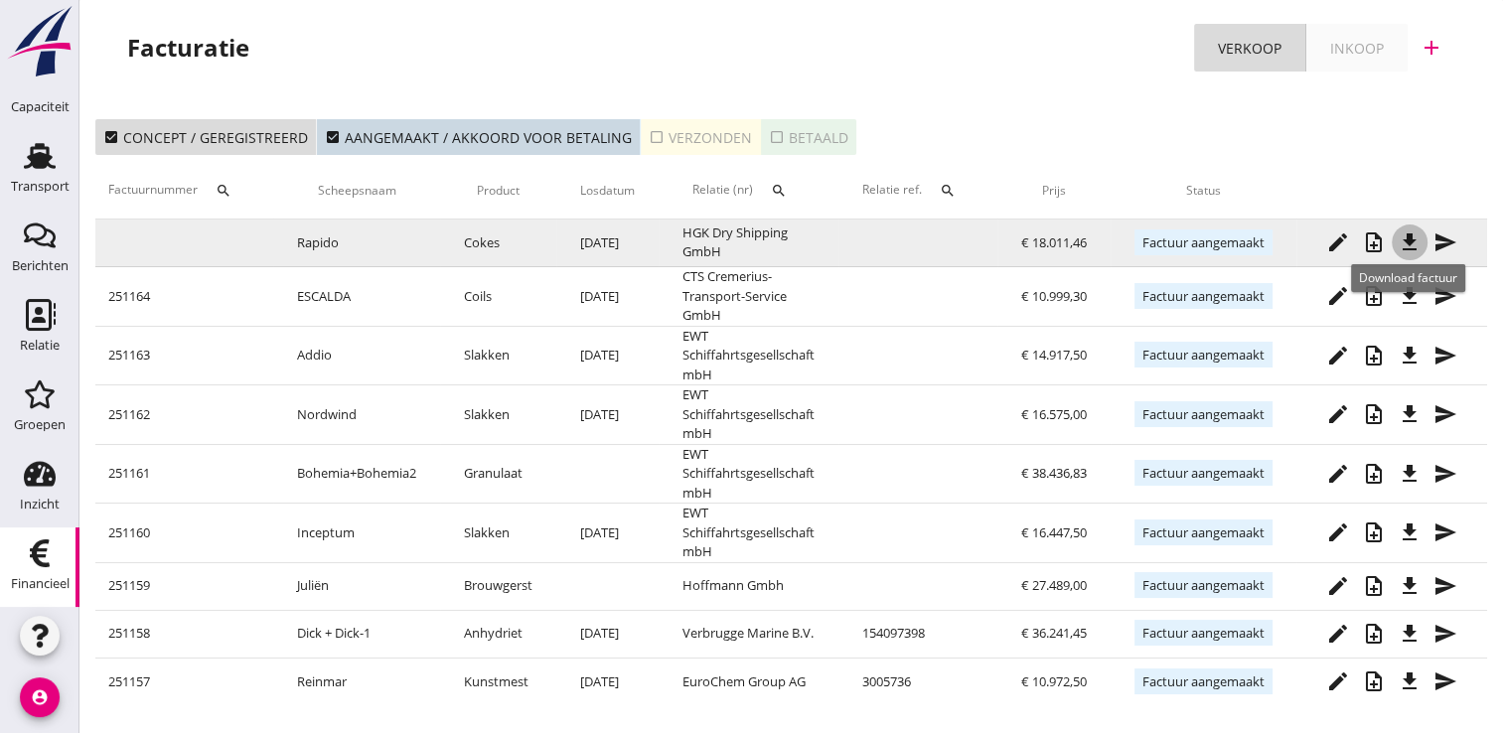
click at [1412, 245] on icon "file_download" at bounding box center [1410, 242] width 24 height 24
